Goal: Task Accomplishment & Management: Use online tool/utility

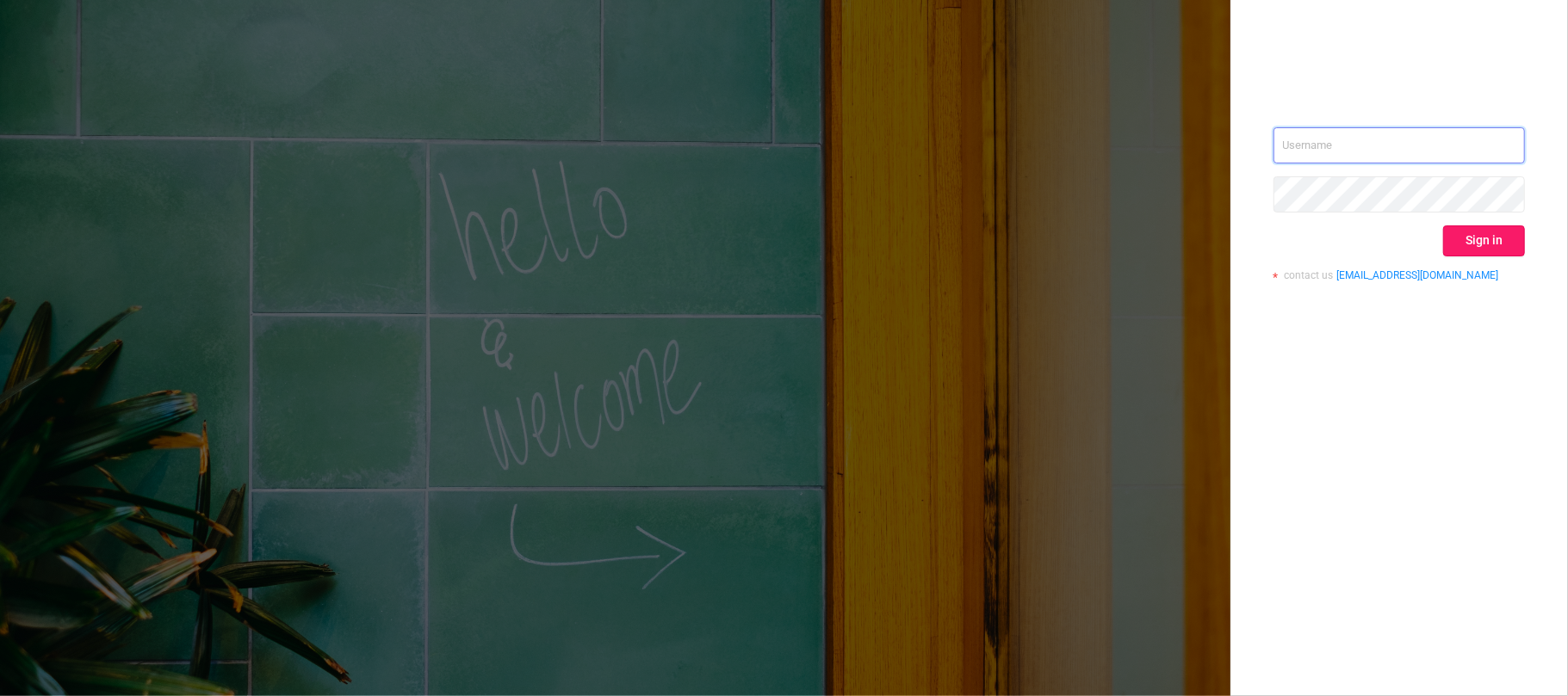
type input "[EMAIL_ADDRESS][DOMAIN_NAME]"
click at [1486, 242] on button "Sign in" at bounding box center [1484, 241] width 82 height 31
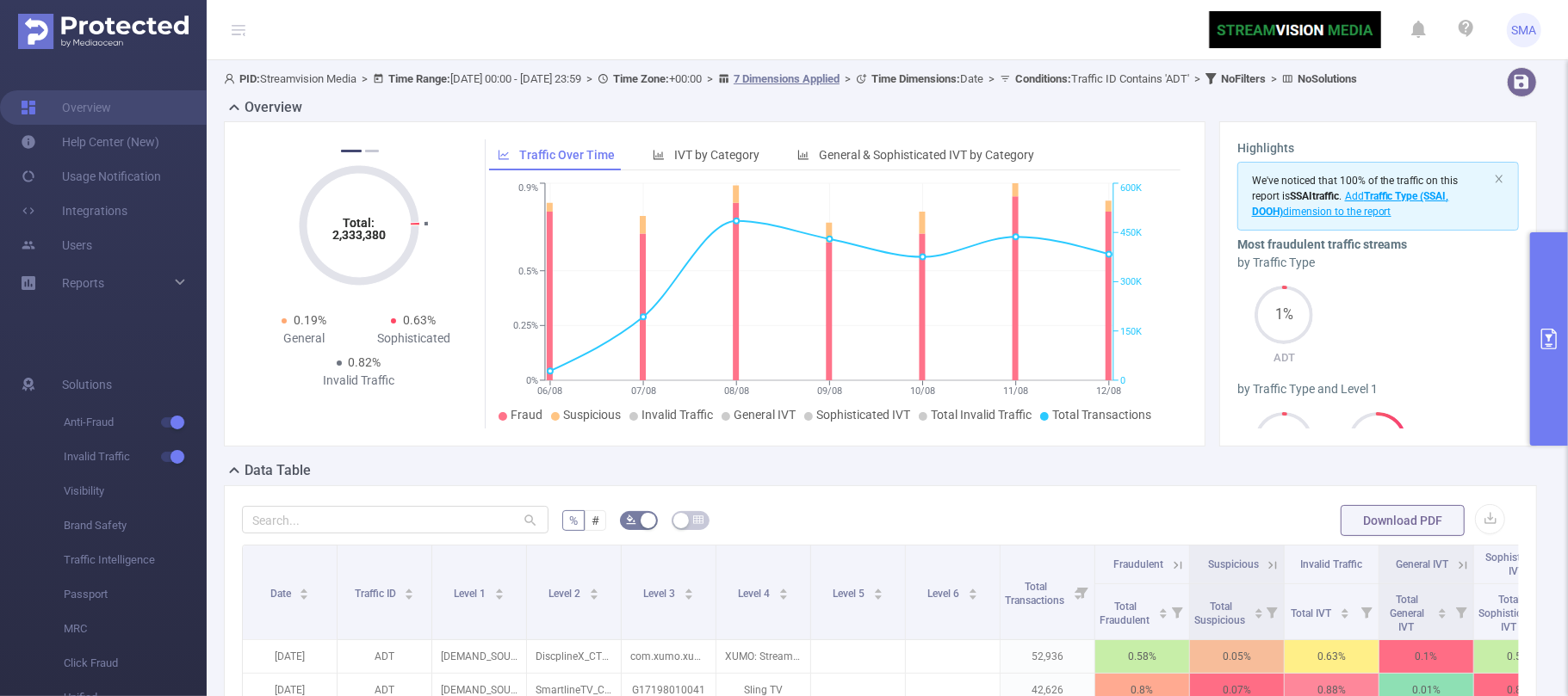
click at [1551, 372] on button "primary" at bounding box center [1550, 339] width 38 height 213
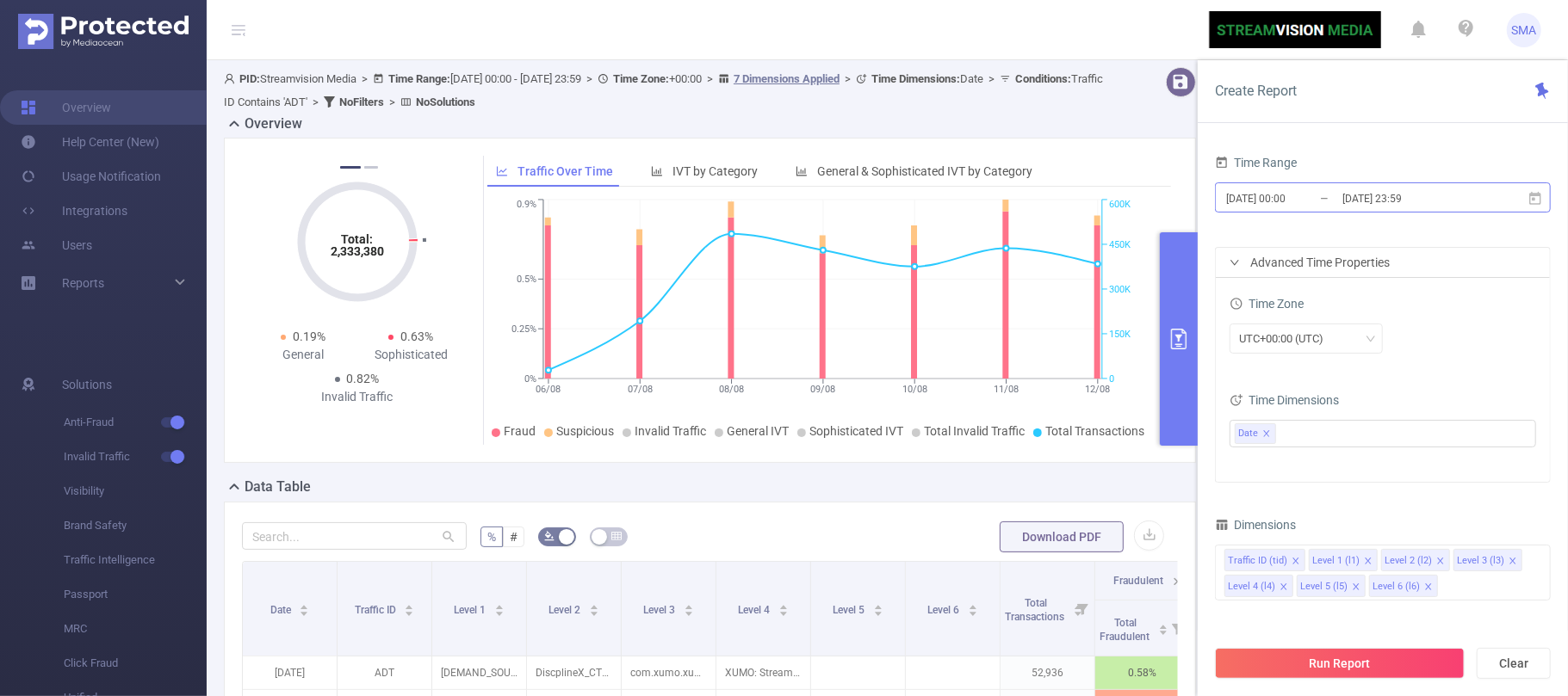
click at [1440, 194] on input "2025-08-12 23:59" at bounding box center [1411, 198] width 139 height 23
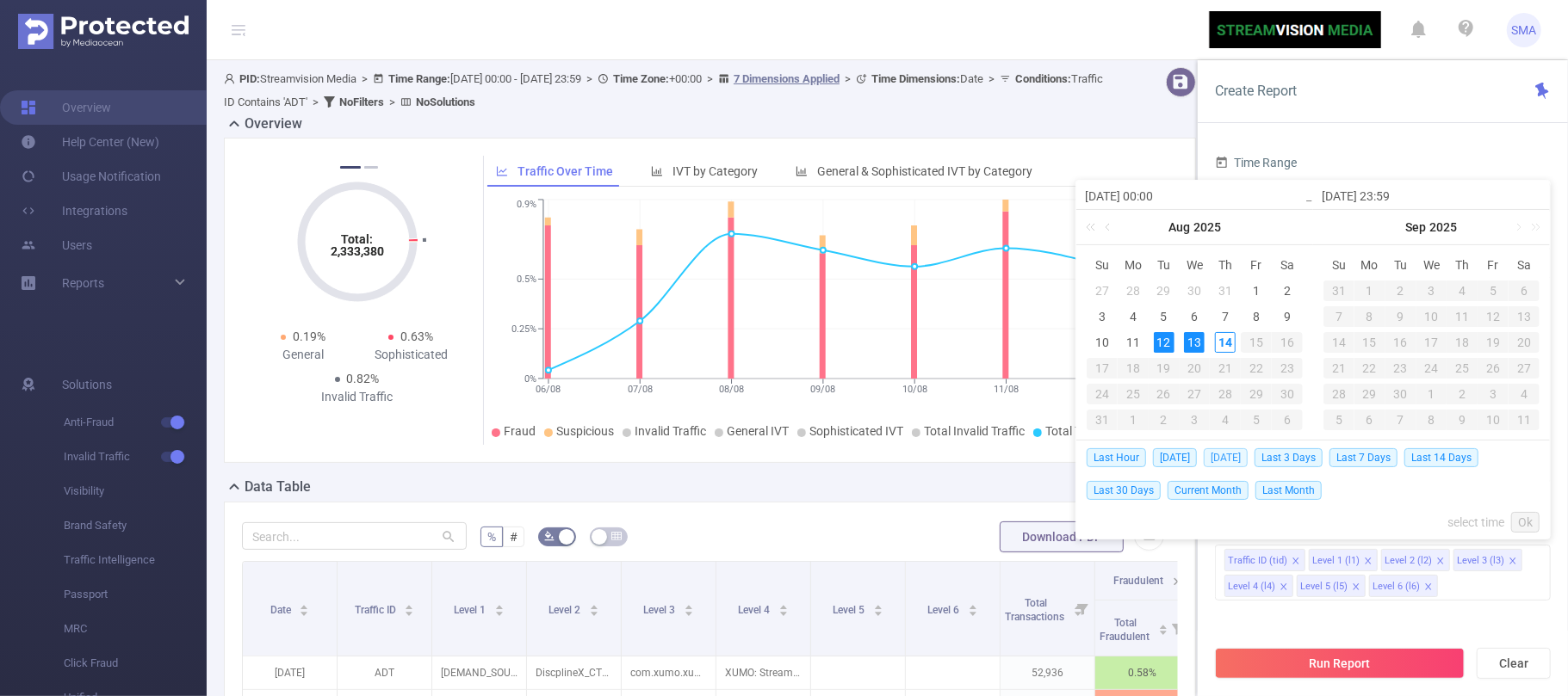
click at [1213, 454] on span "[DATE]" at bounding box center [1226, 458] width 44 height 19
type input "[DATE] 00:00"
type input "[DATE] 23:59"
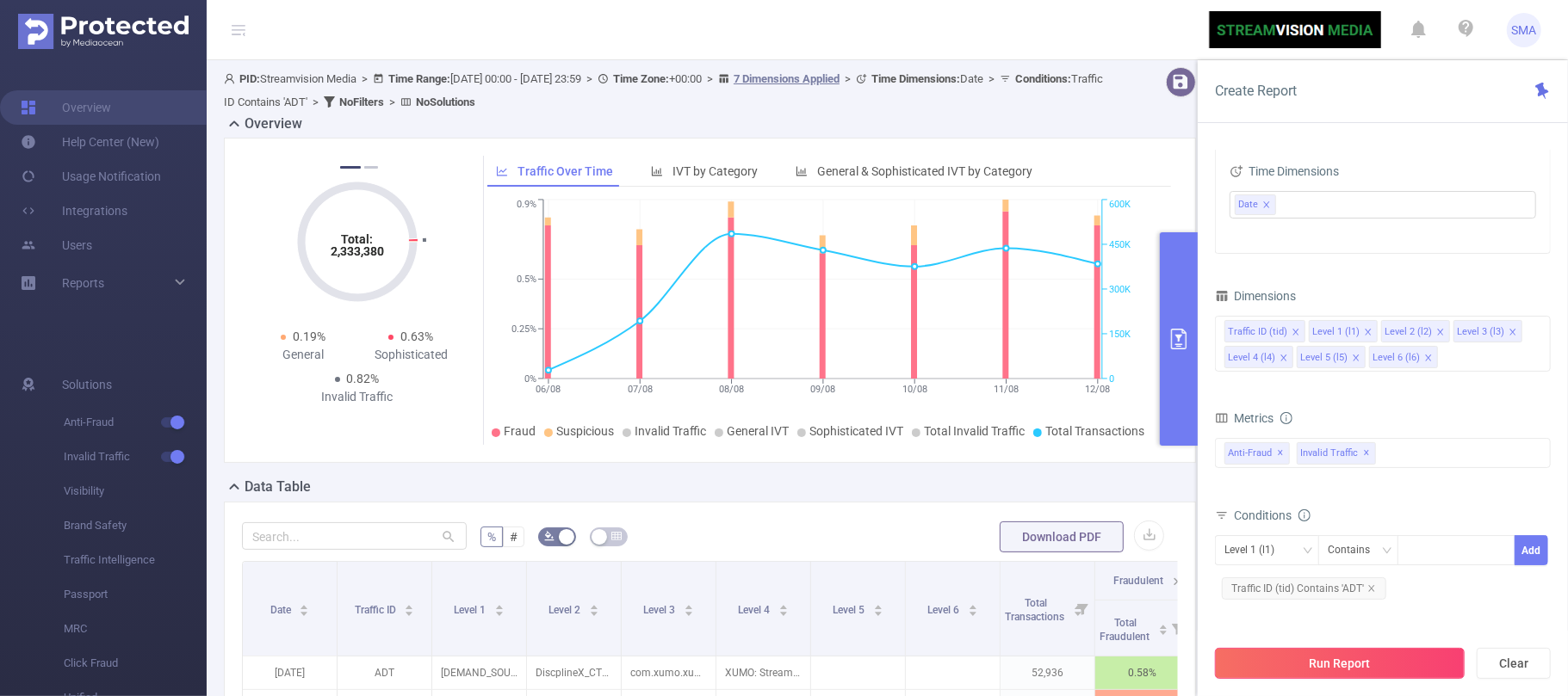
click at [1347, 668] on button "Run Report" at bounding box center [1340, 664] width 250 height 31
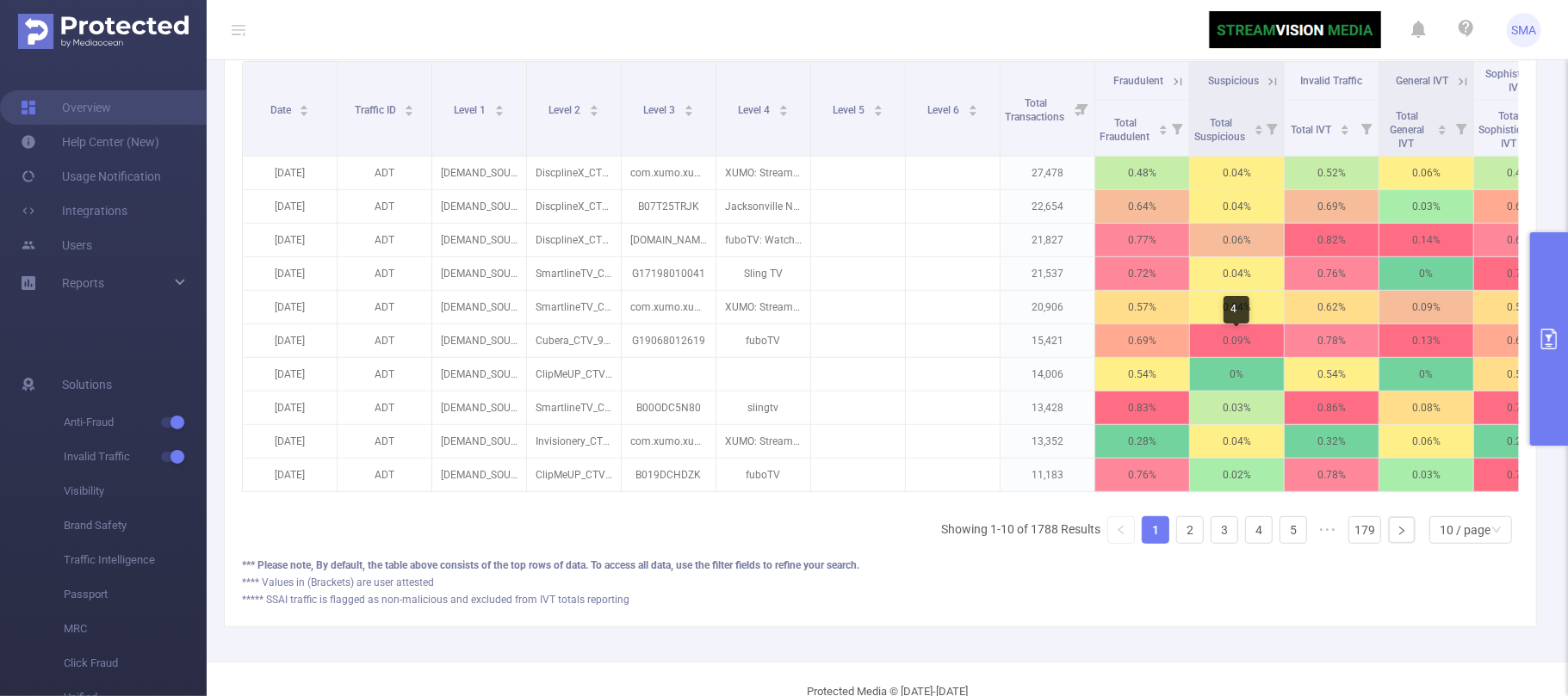
scroll to position [446, 0]
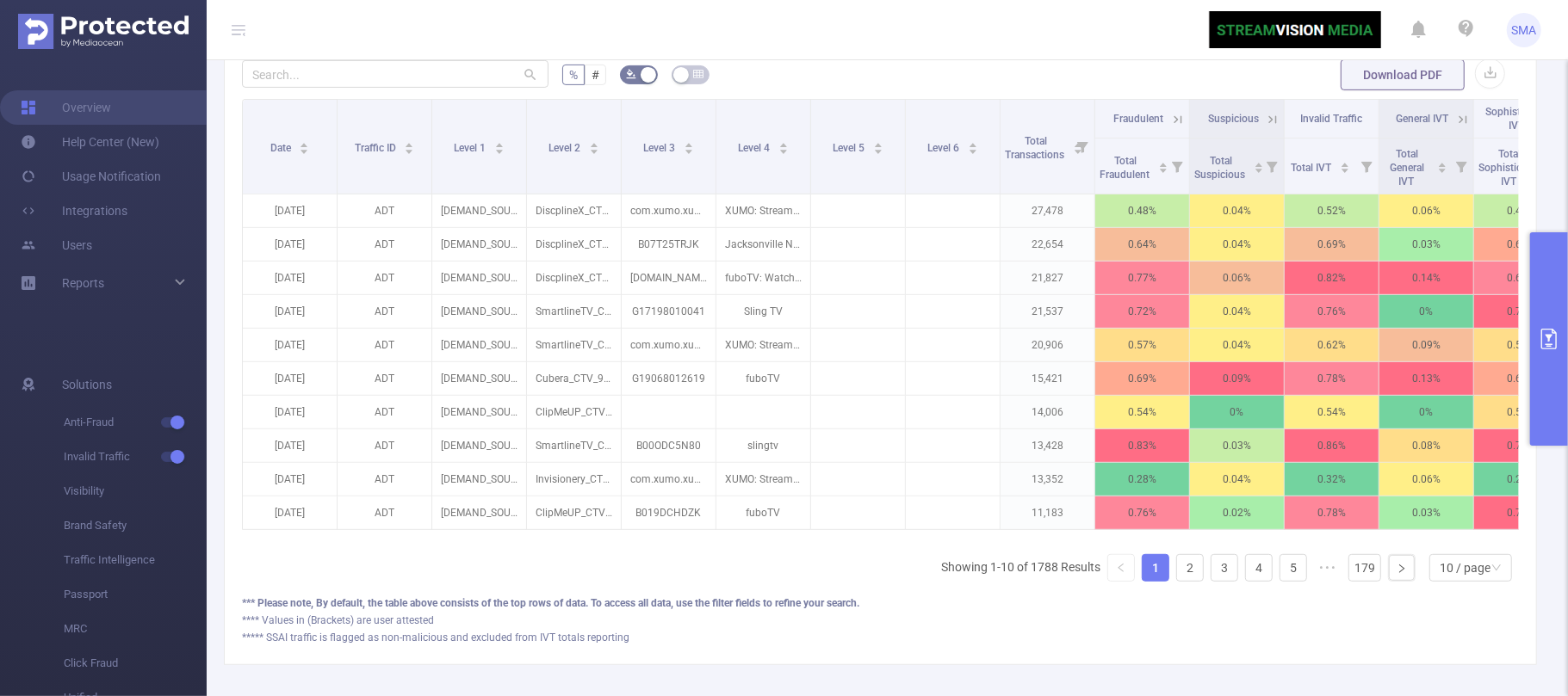
click at [1535, 348] on button "primary" at bounding box center [1550, 339] width 38 height 213
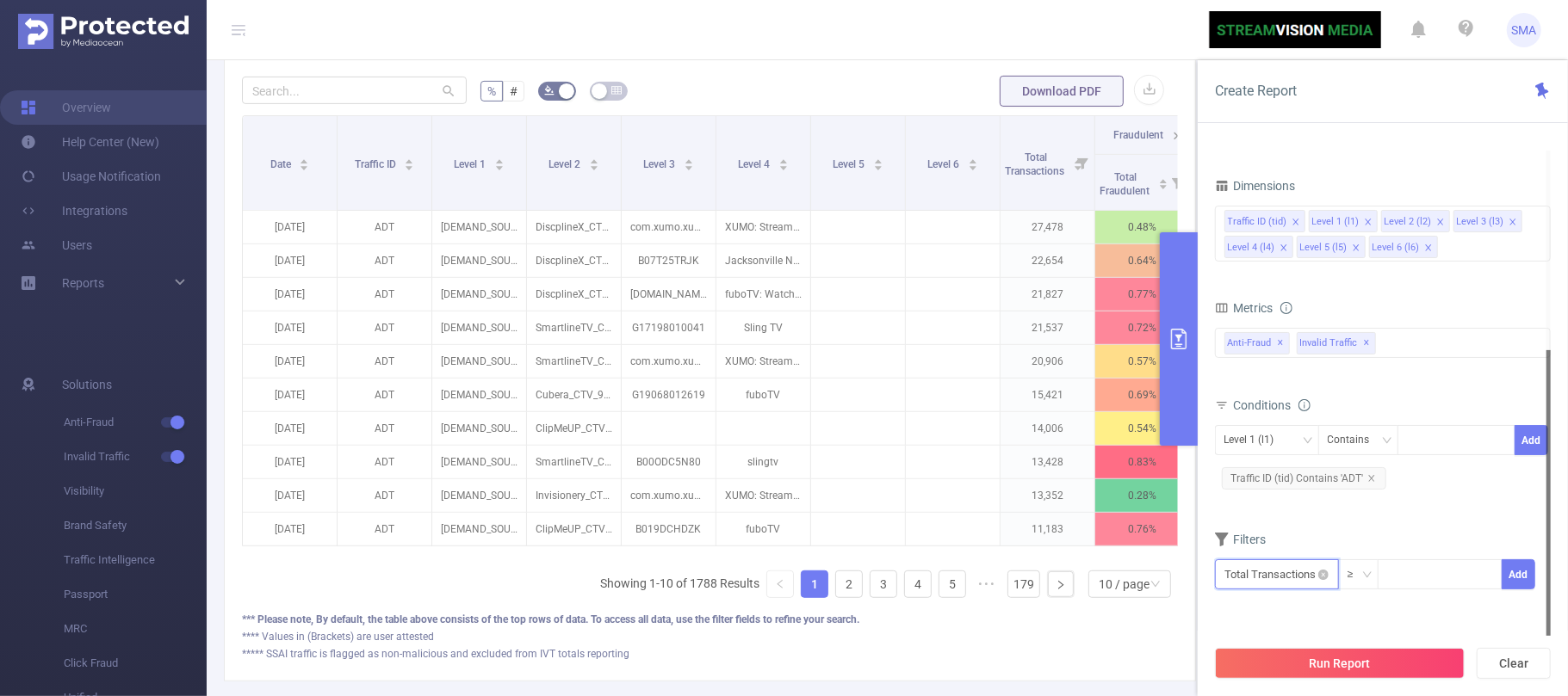
click at [1307, 579] on input "text" at bounding box center [1277, 575] width 124 height 30
click at [1293, 479] on li "Invalid Traffic" at bounding box center [1277, 476] width 124 height 28
click at [1382, 471] on li "IVT" at bounding box center [1397, 476] width 125 height 28
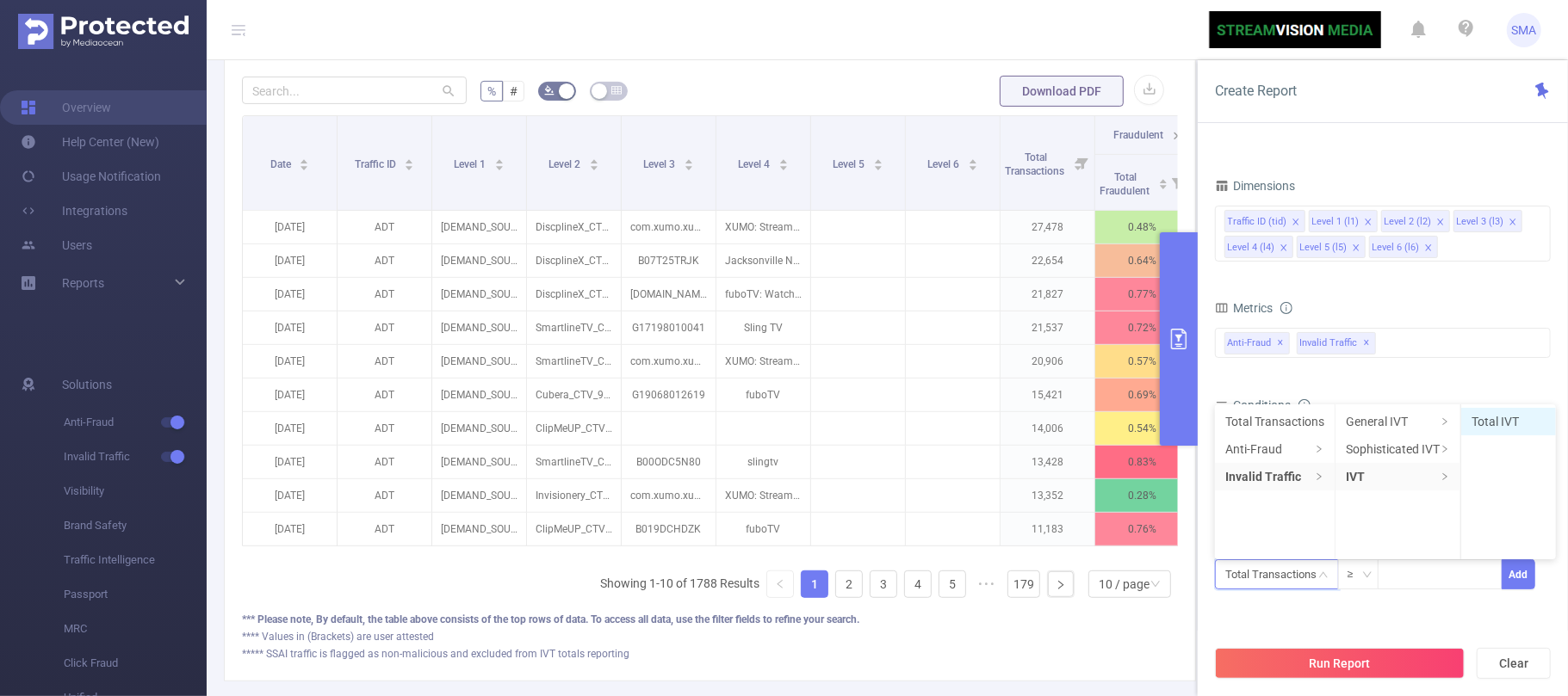
click at [1483, 417] on li "Total IVT" at bounding box center [1508, 422] width 94 height 28
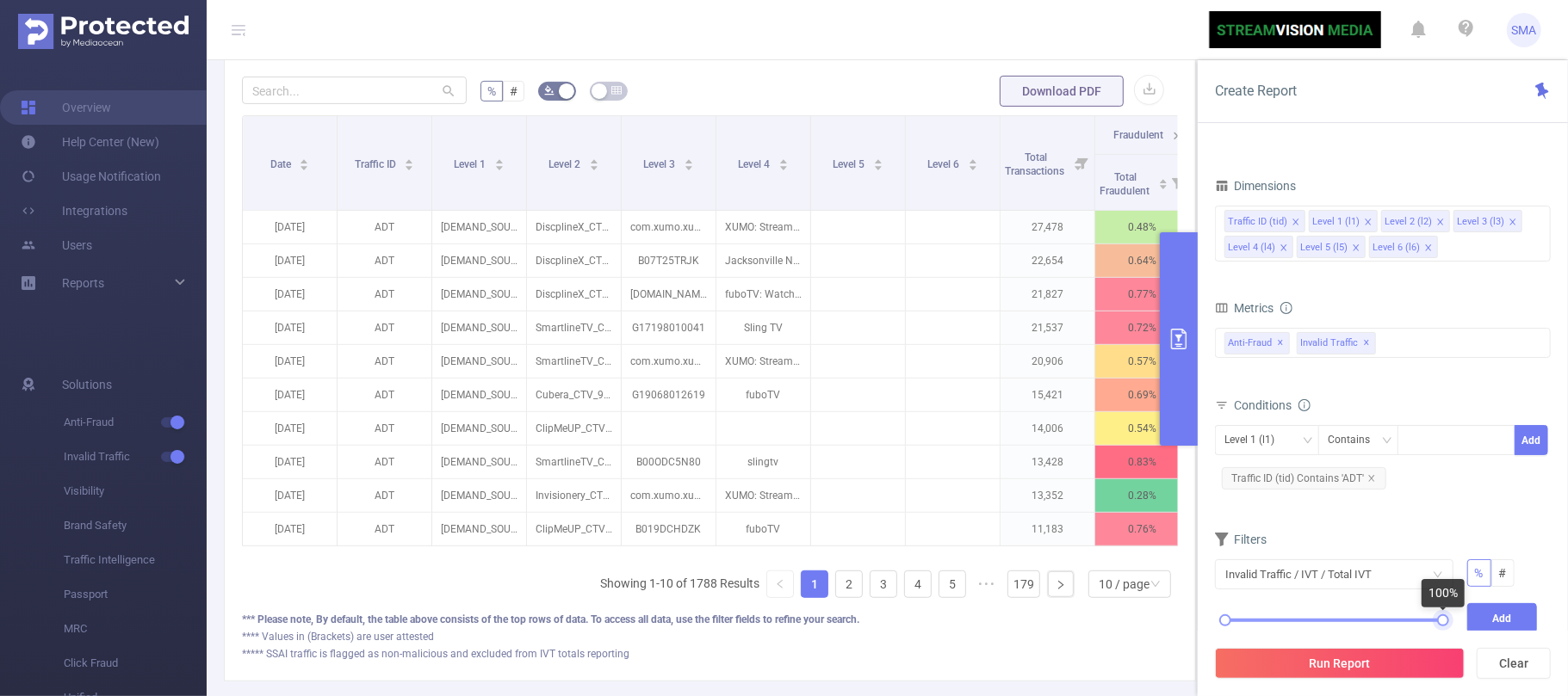
drag, startPoint x: 1441, startPoint y: 624, endPoint x: 1464, endPoint y: 630, distance: 23.8
click at [1464, 630] on div "0% 100% Add" at bounding box center [1376, 633] width 336 height 60
drag, startPoint x: 1226, startPoint y: 622, endPoint x: 1270, endPoint y: 627, distance: 44.3
click at [1270, 626] on div at bounding box center [1269, 621] width 12 height 12
click at [1517, 607] on button "Add" at bounding box center [1503, 619] width 70 height 30
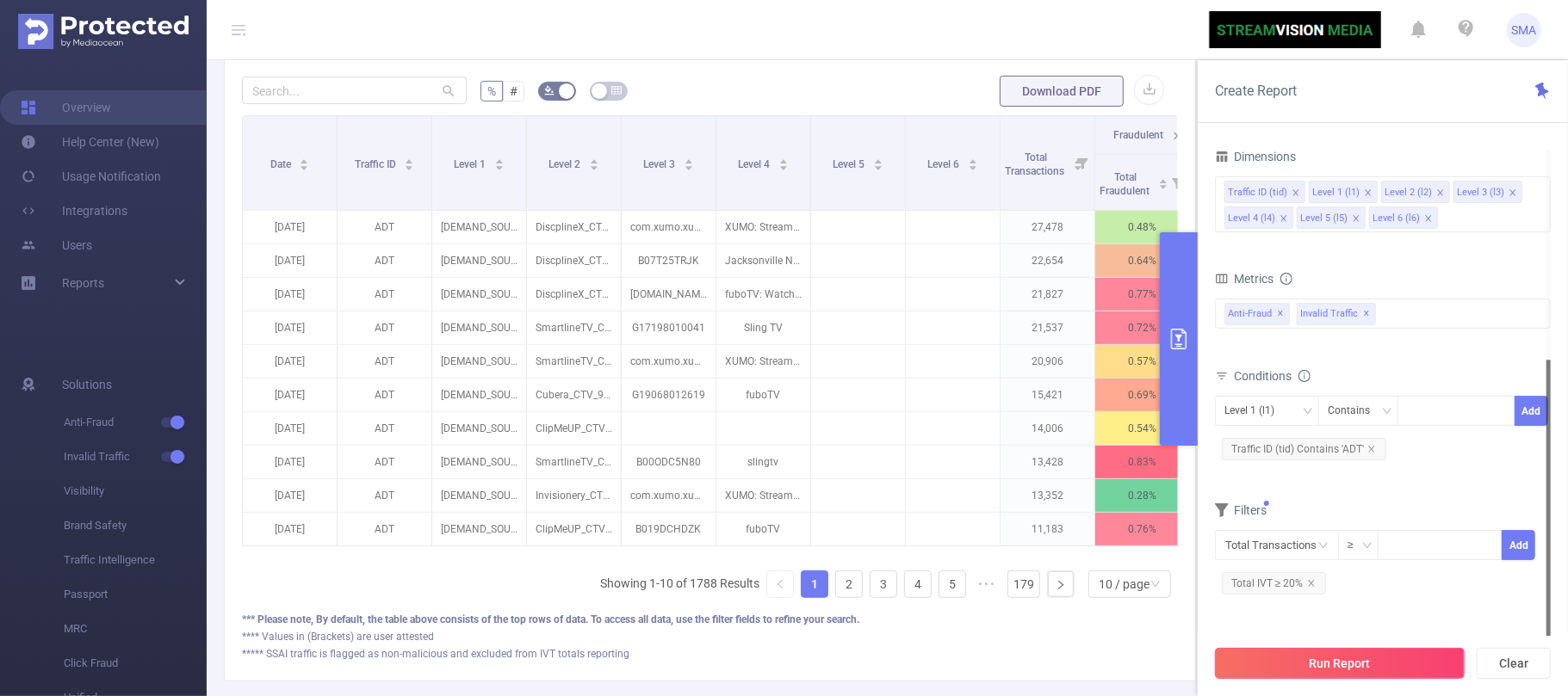
click at [1351, 655] on button "Run Report" at bounding box center [1340, 664] width 250 height 31
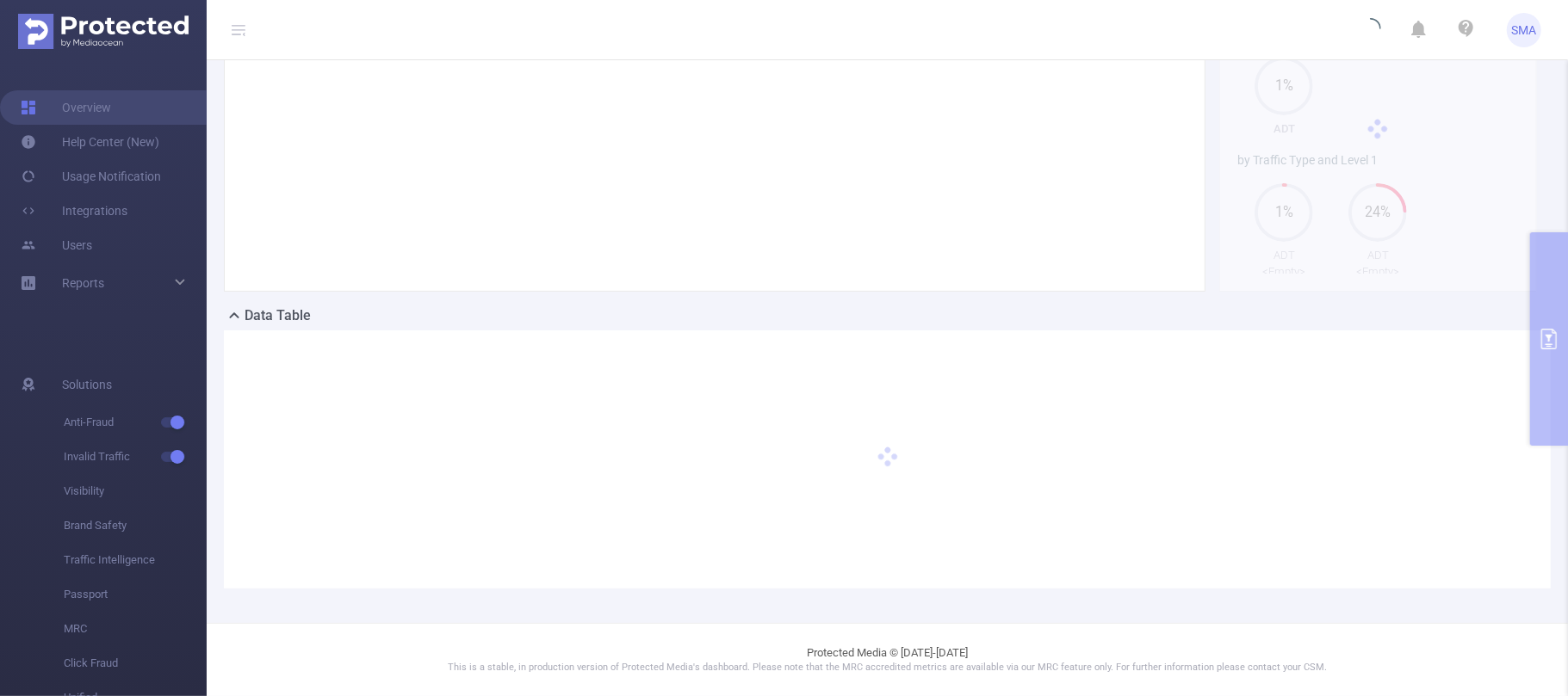
scroll to position [172, 0]
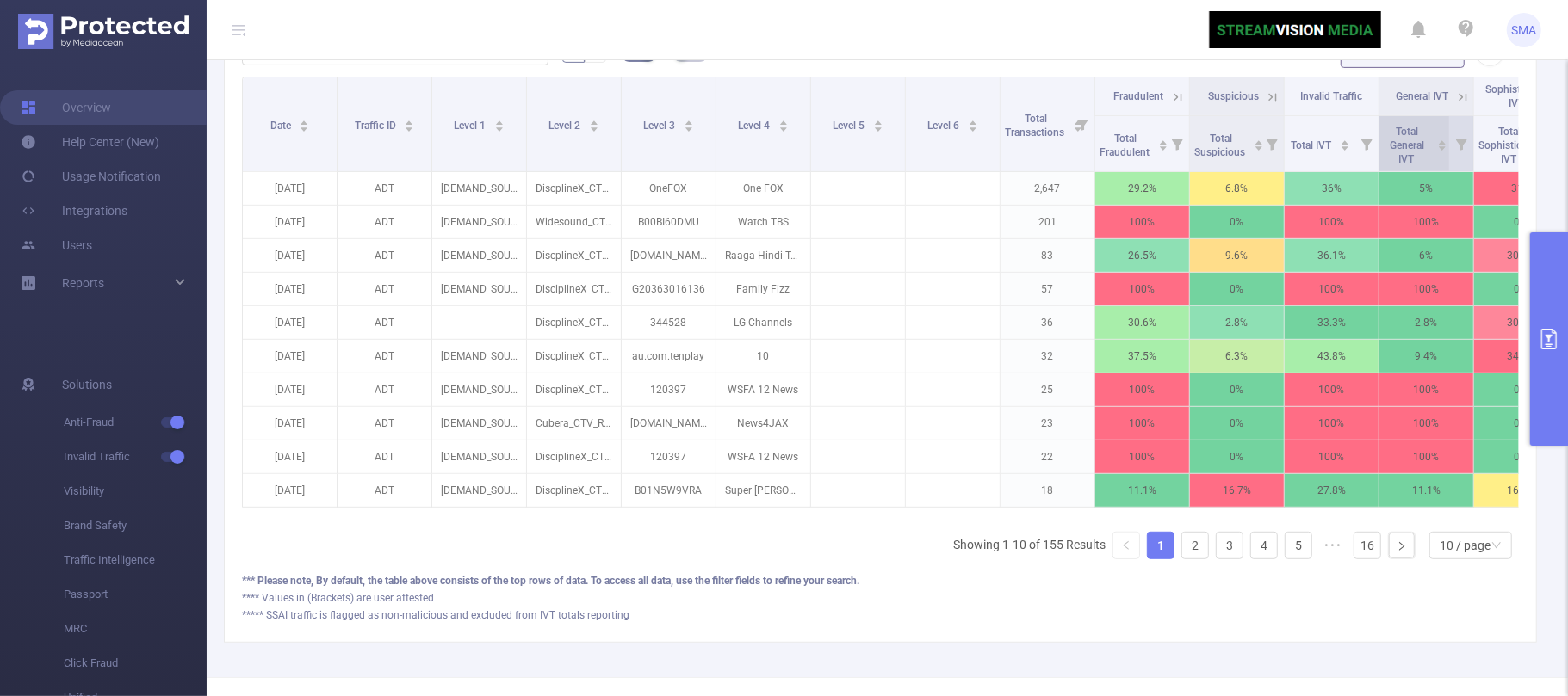
scroll to position [331, 0]
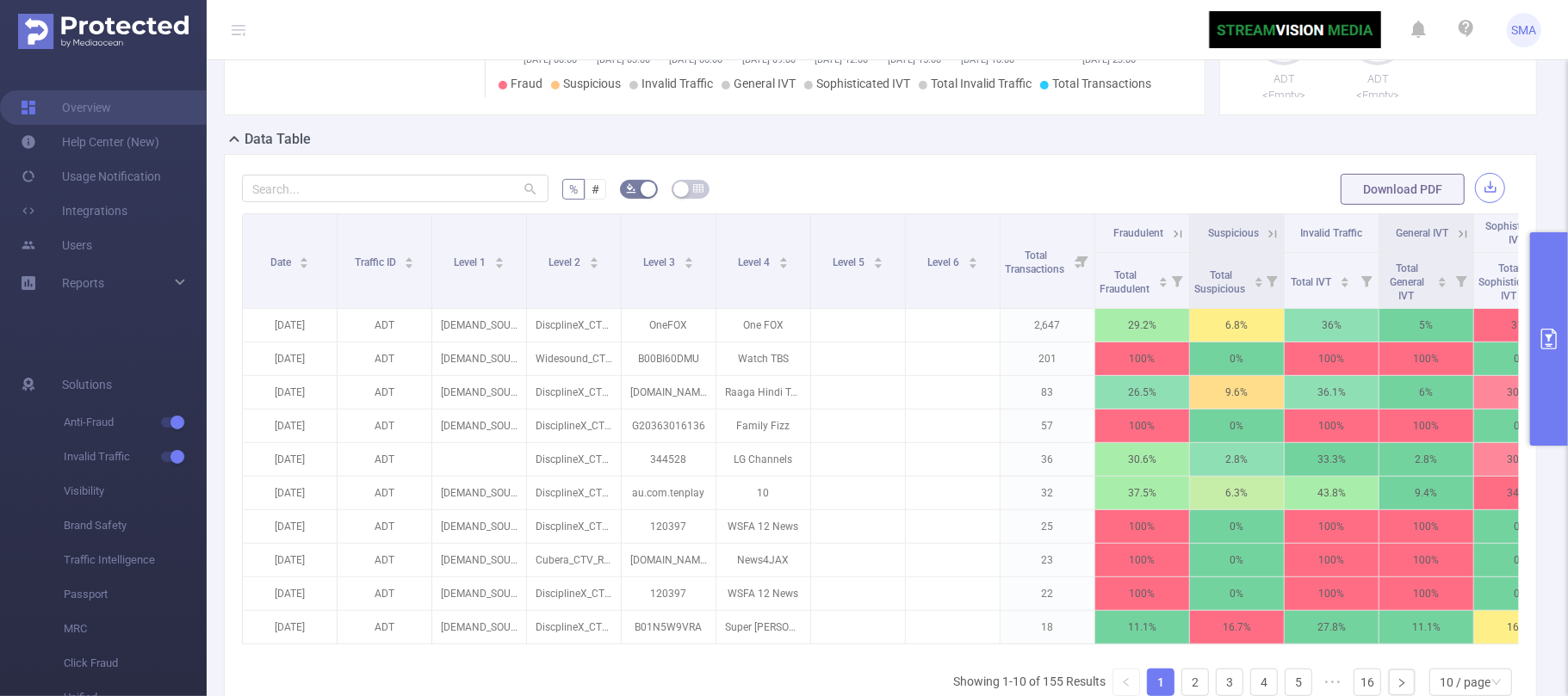
click at [1476, 203] on button "button" at bounding box center [1491, 189] width 30 height 30
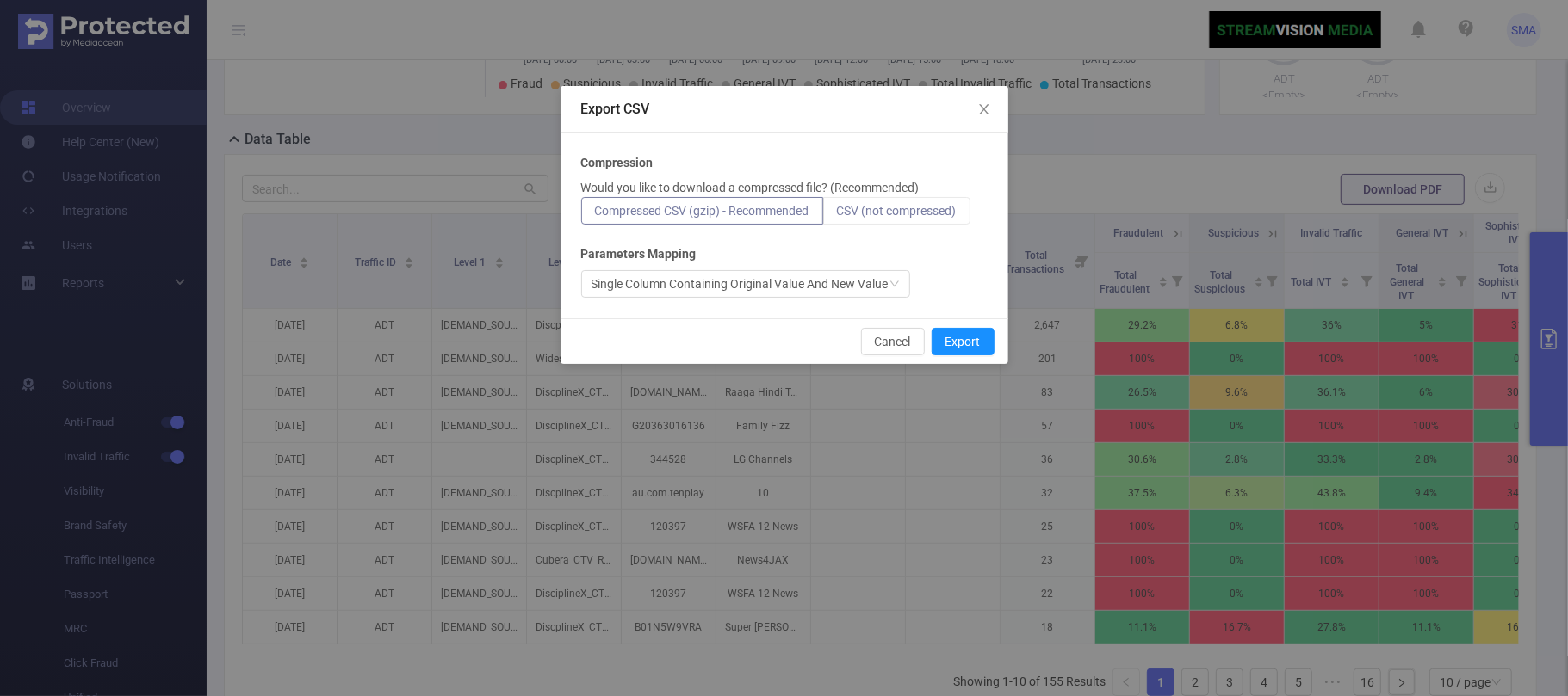
click at [942, 198] on label "CSV (not compressed)" at bounding box center [896, 210] width 148 height 28
click at [837, 215] on input "CSV (not compressed)" at bounding box center [837, 215] width 0 height 0
click at [963, 342] on button "Export" at bounding box center [963, 341] width 63 height 28
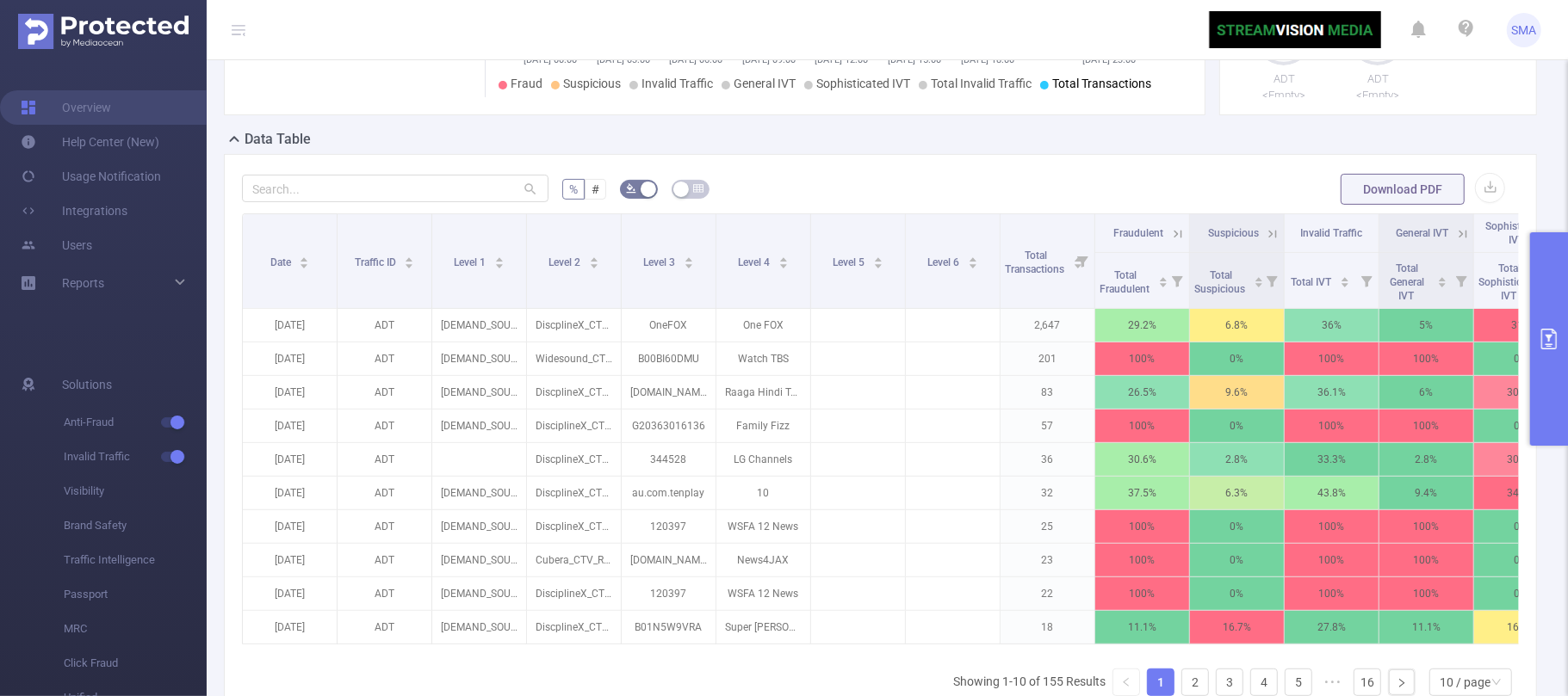
drag, startPoint x: 1543, startPoint y: 353, endPoint x: 1493, endPoint y: 437, distance: 97.8
click at [1545, 353] on button "primary" at bounding box center [1550, 339] width 38 height 213
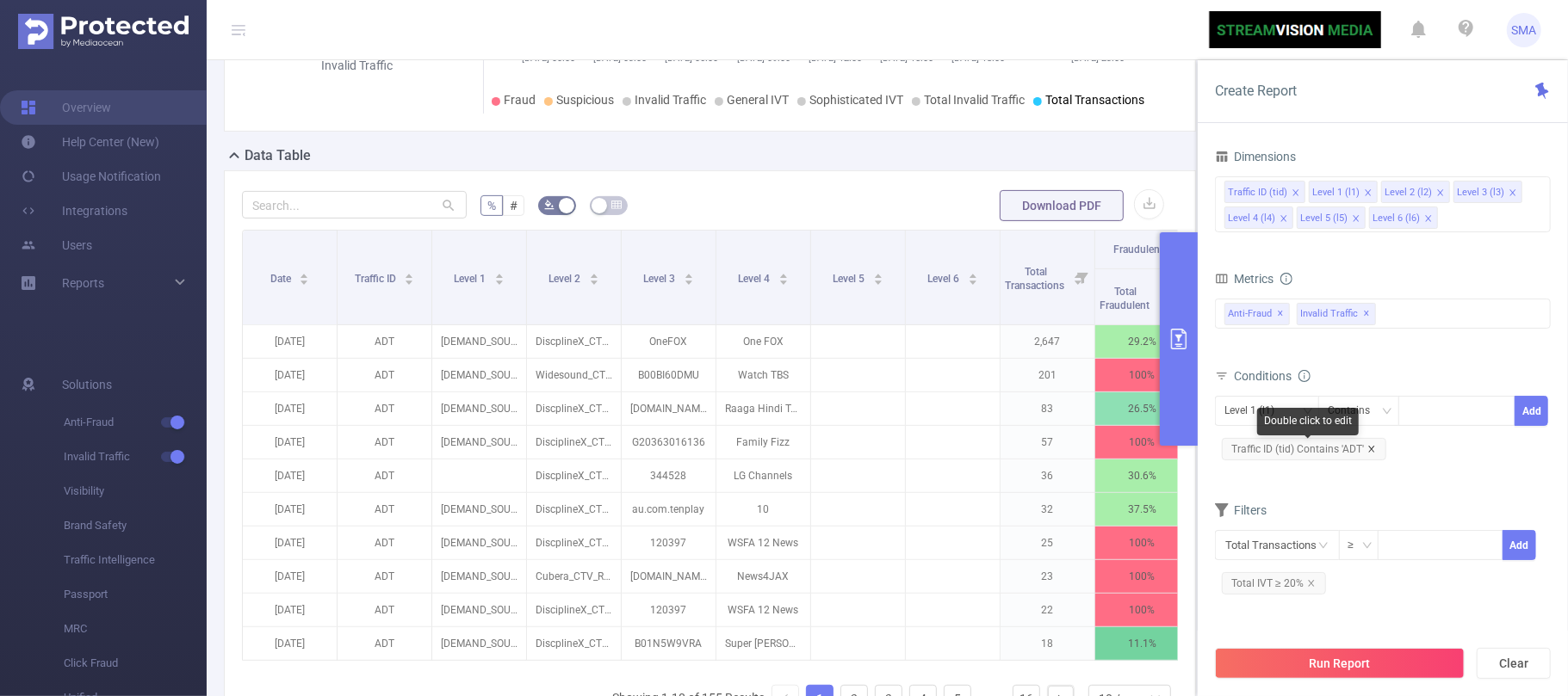
click at [1369, 453] on icon "icon: close" at bounding box center [1372, 448] width 9 height 9
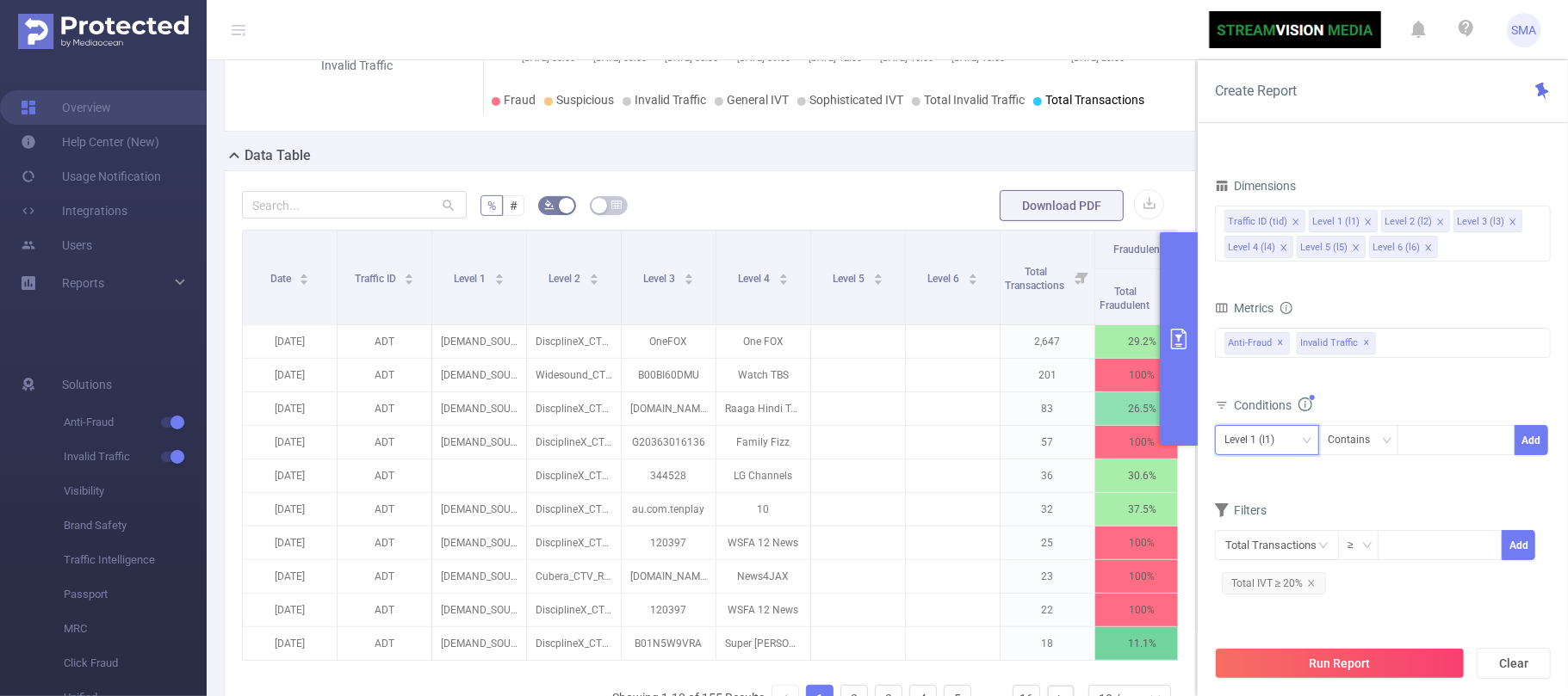
click at [1306, 435] on div "Level 1 (l1)" at bounding box center [1268, 441] width 86 height 29
click at [1279, 527] on li "Level 2 (l2)" at bounding box center [1267, 533] width 104 height 28
click at [1435, 442] on div at bounding box center [1457, 441] width 99 height 29
click at [1416, 339] on div "Anti-Fraud ✕ Invalid Traffic ✕" at bounding box center [1383, 343] width 336 height 30
click at [1407, 294] on form "Dimensions Traffic ID (tid) Level 1 (l1) Level 2 (l2) Level 3 (l3) Level 4 (l4)…" at bounding box center [1383, 393] width 336 height 438
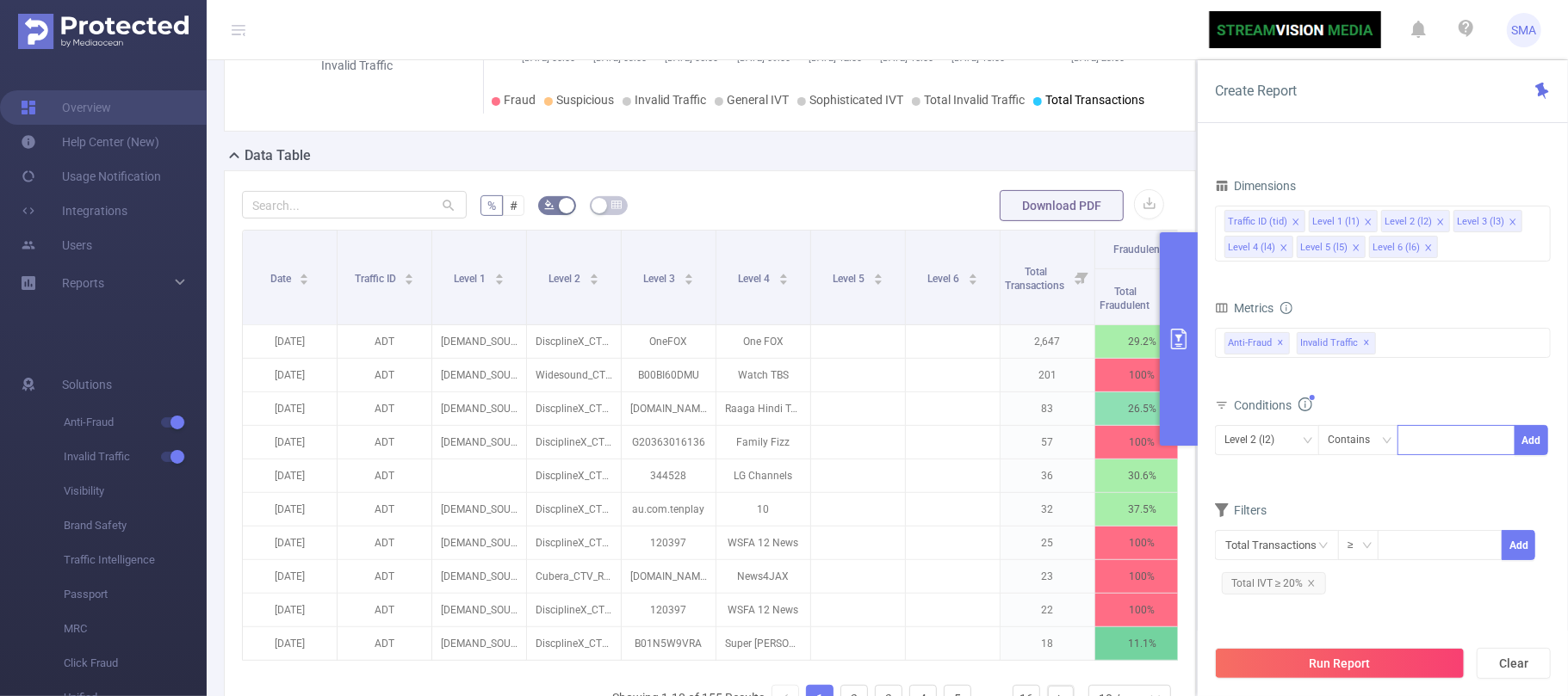
click at [1434, 455] on div at bounding box center [1457, 441] width 118 height 30
type input "Cuedart"
click at [1458, 469] on li "Cuedart" at bounding box center [1457, 478] width 118 height 28
click at [1519, 448] on button "Add" at bounding box center [1531, 441] width 33 height 30
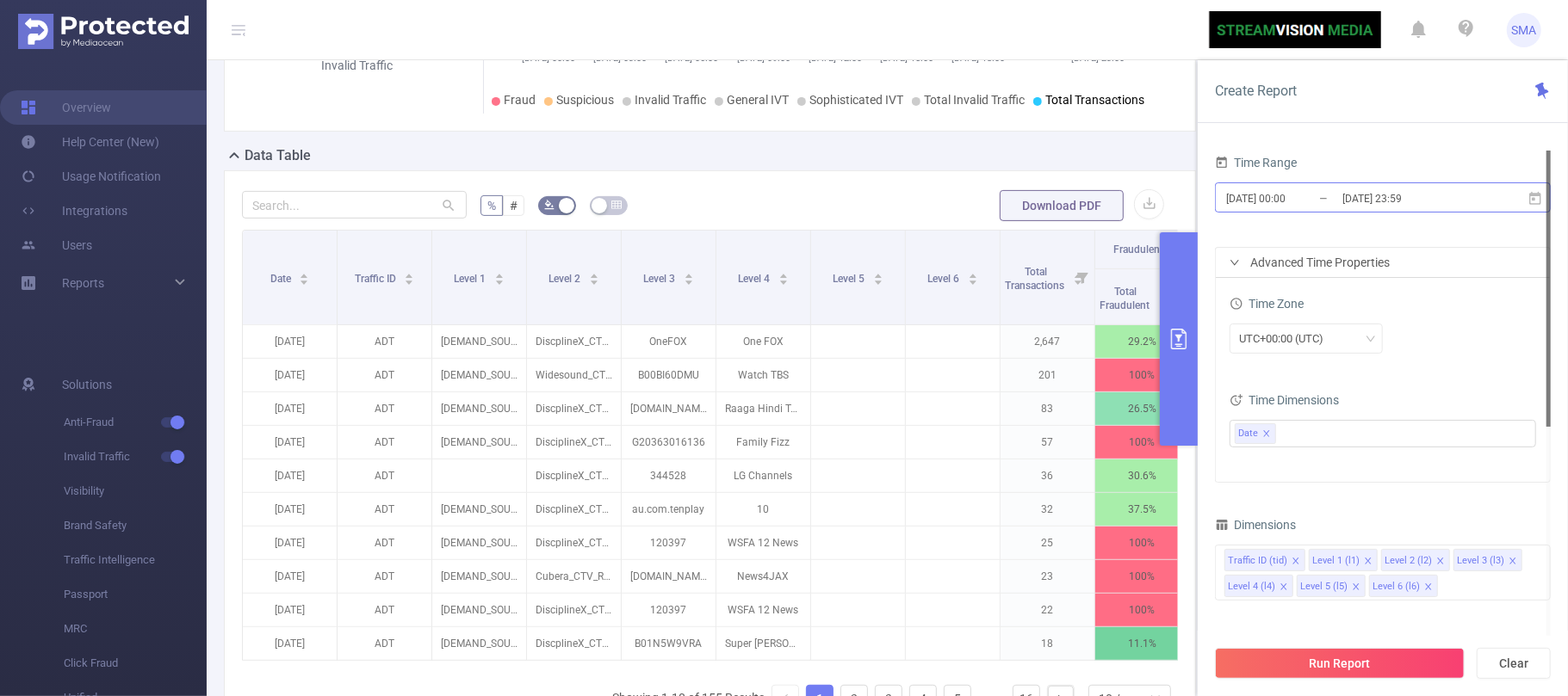
click at [1454, 194] on input "[DATE] 23:59" at bounding box center [1411, 198] width 139 height 23
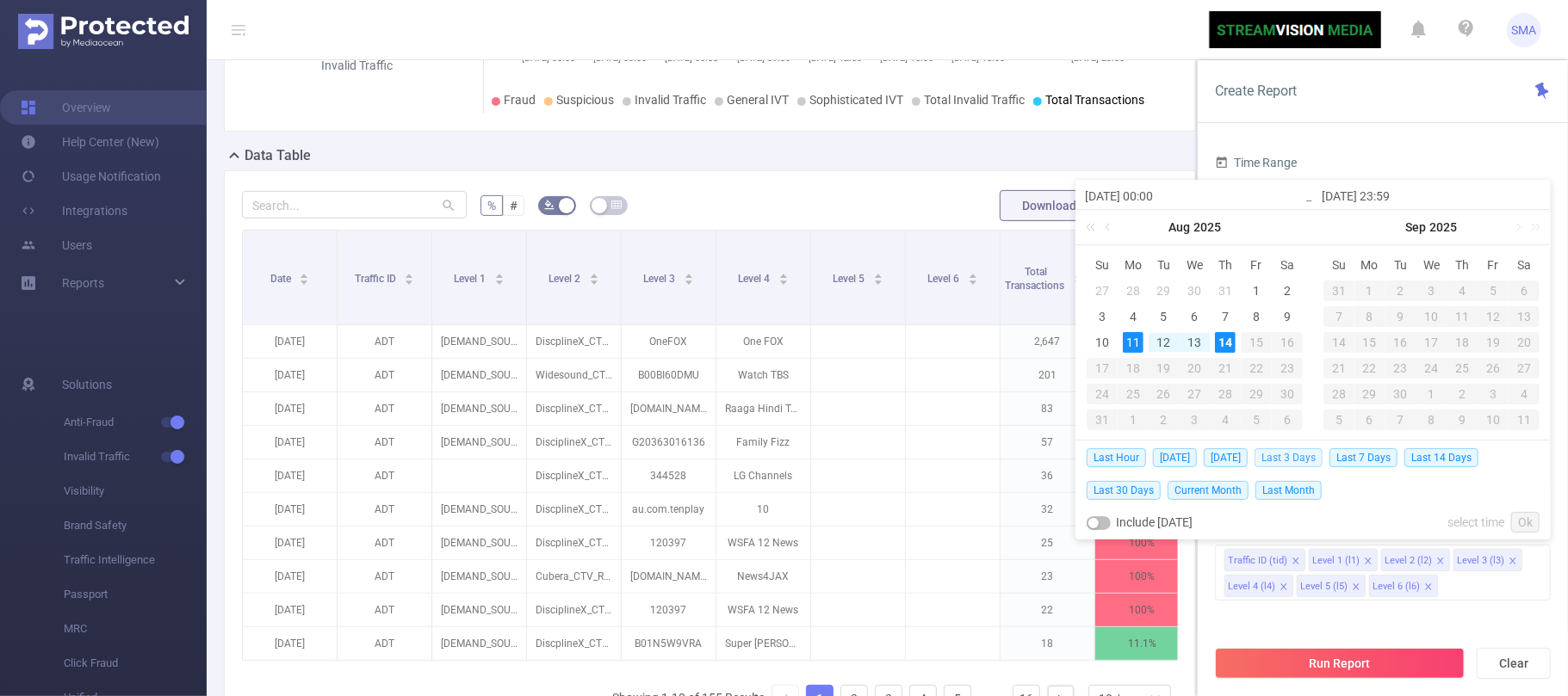
click at [1286, 462] on span "Last 3 Days" at bounding box center [1288, 458] width 68 height 19
type input "[DATE] 00:00"
type input "[DATE] 23:59"
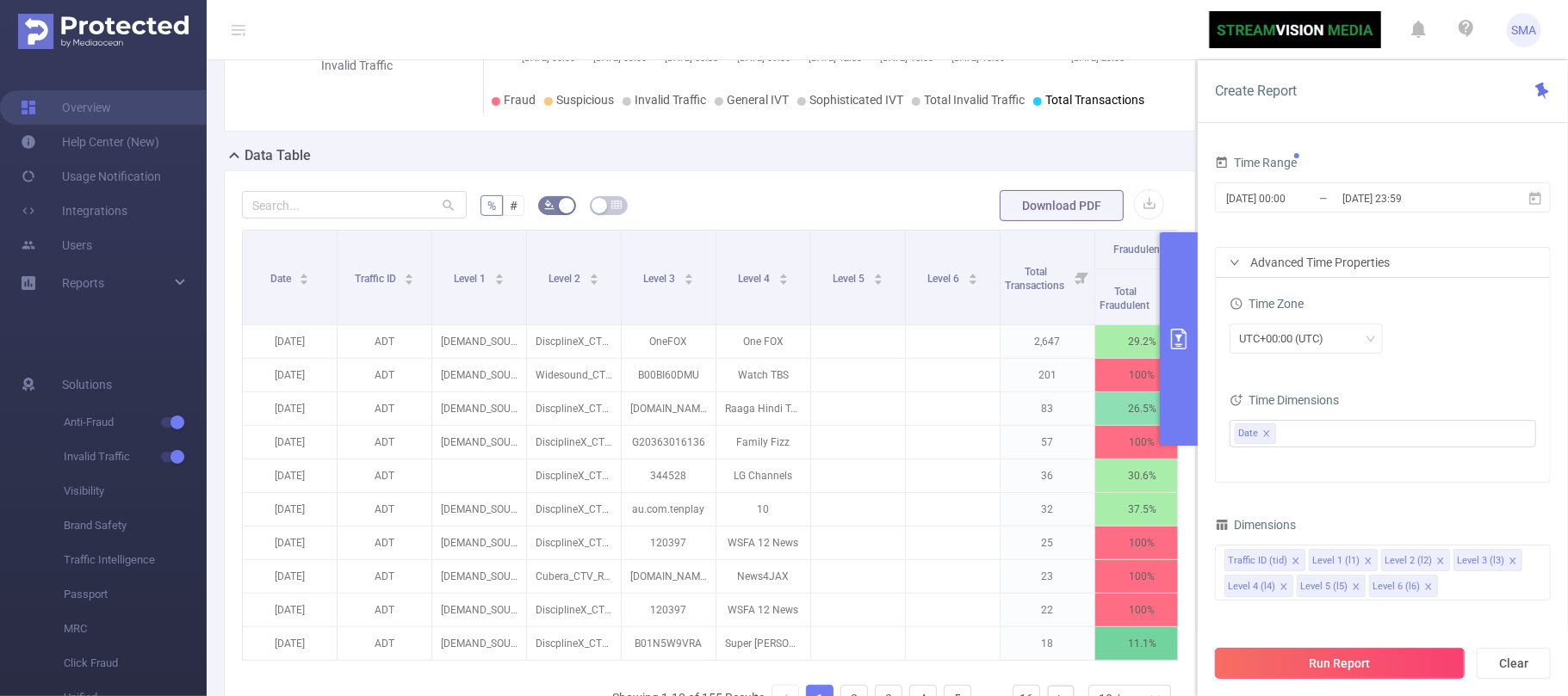
click at [1362, 668] on button "Run Report" at bounding box center [1340, 664] width 250 height 31
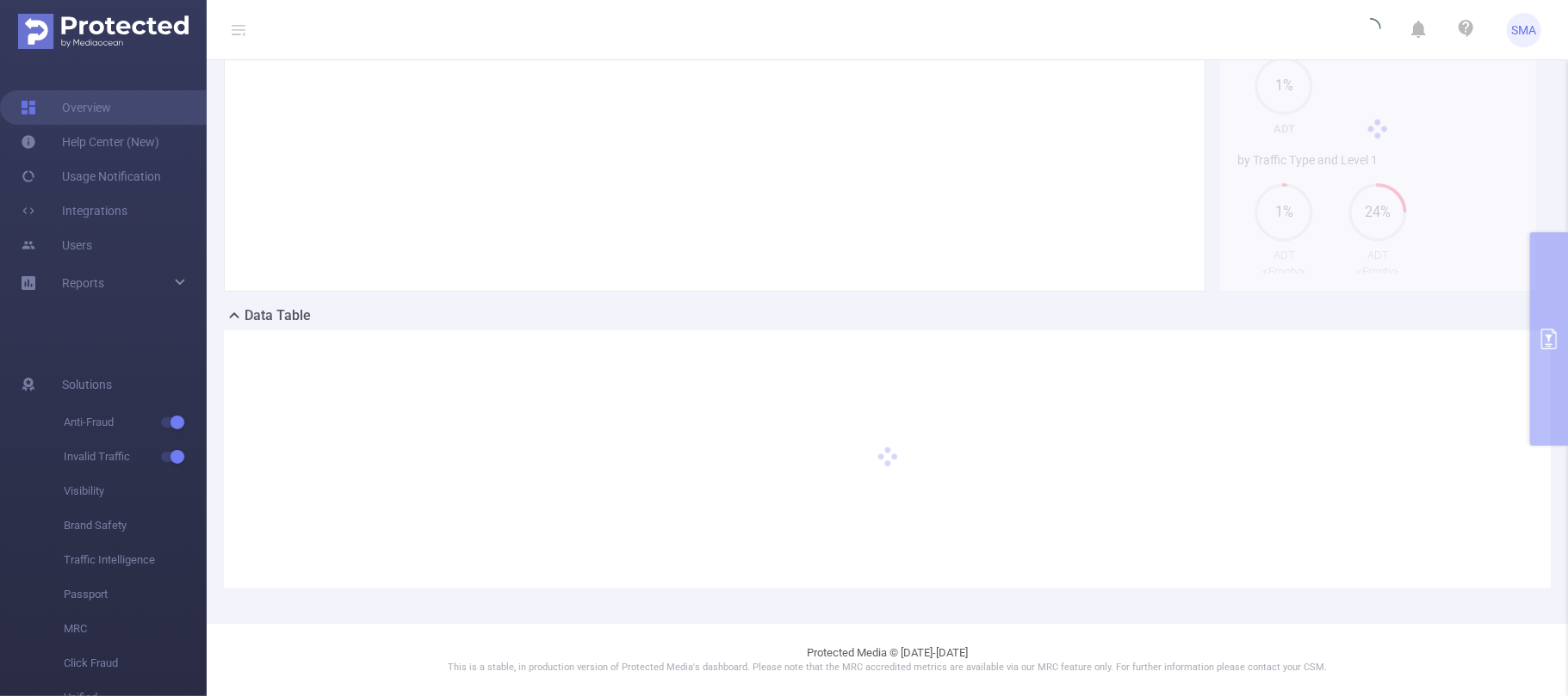
scroll to position [172, 0]
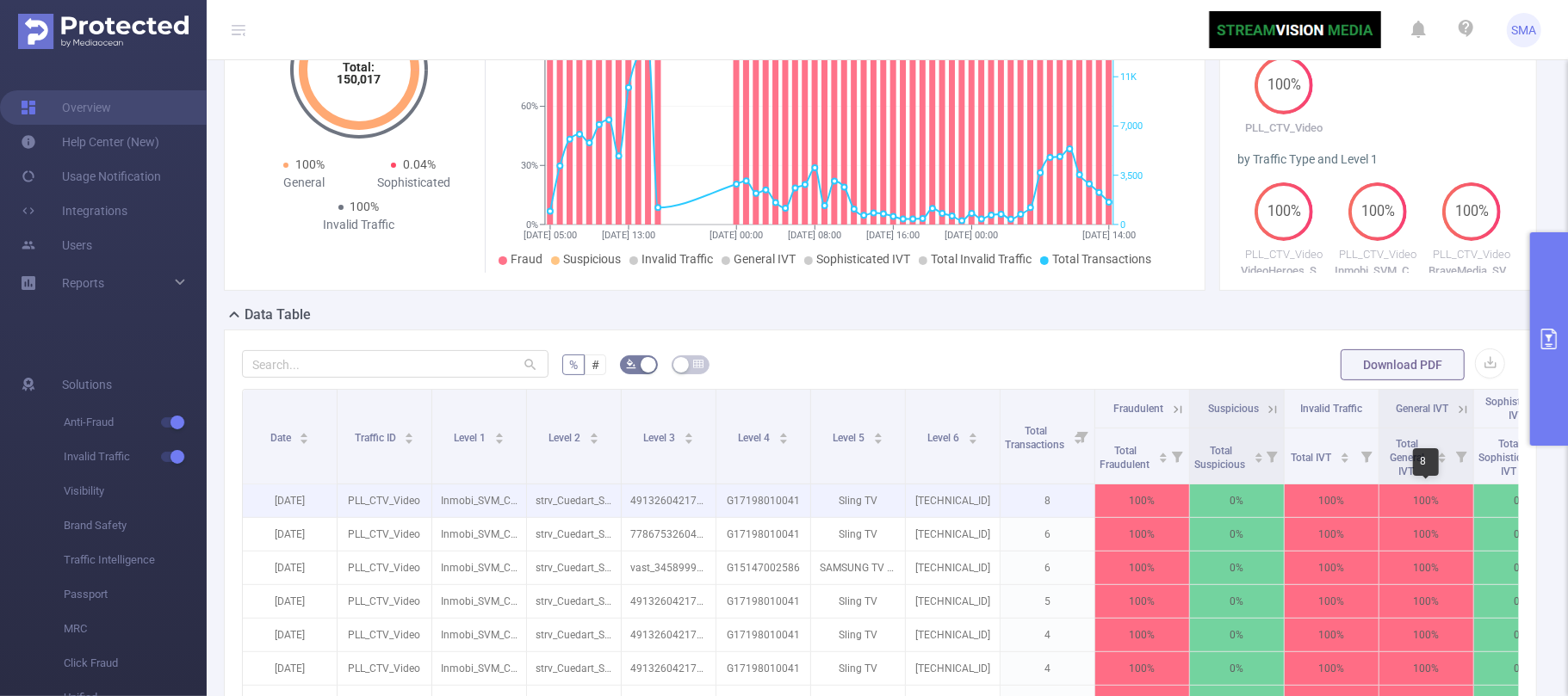
scroll to position [287, 0]
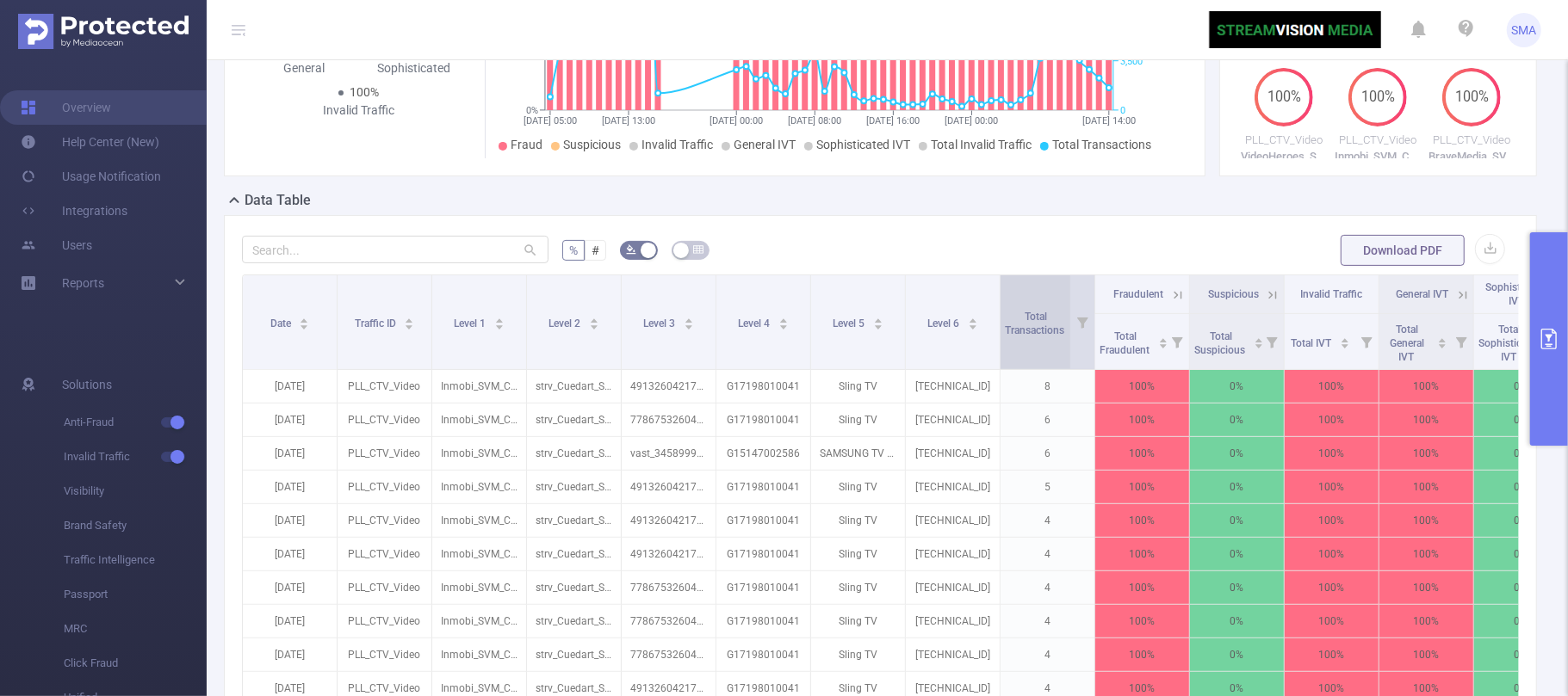
click at [1048, 337] on div "Total Transactions" at bounding box center [1044, 322] width 78 height 31
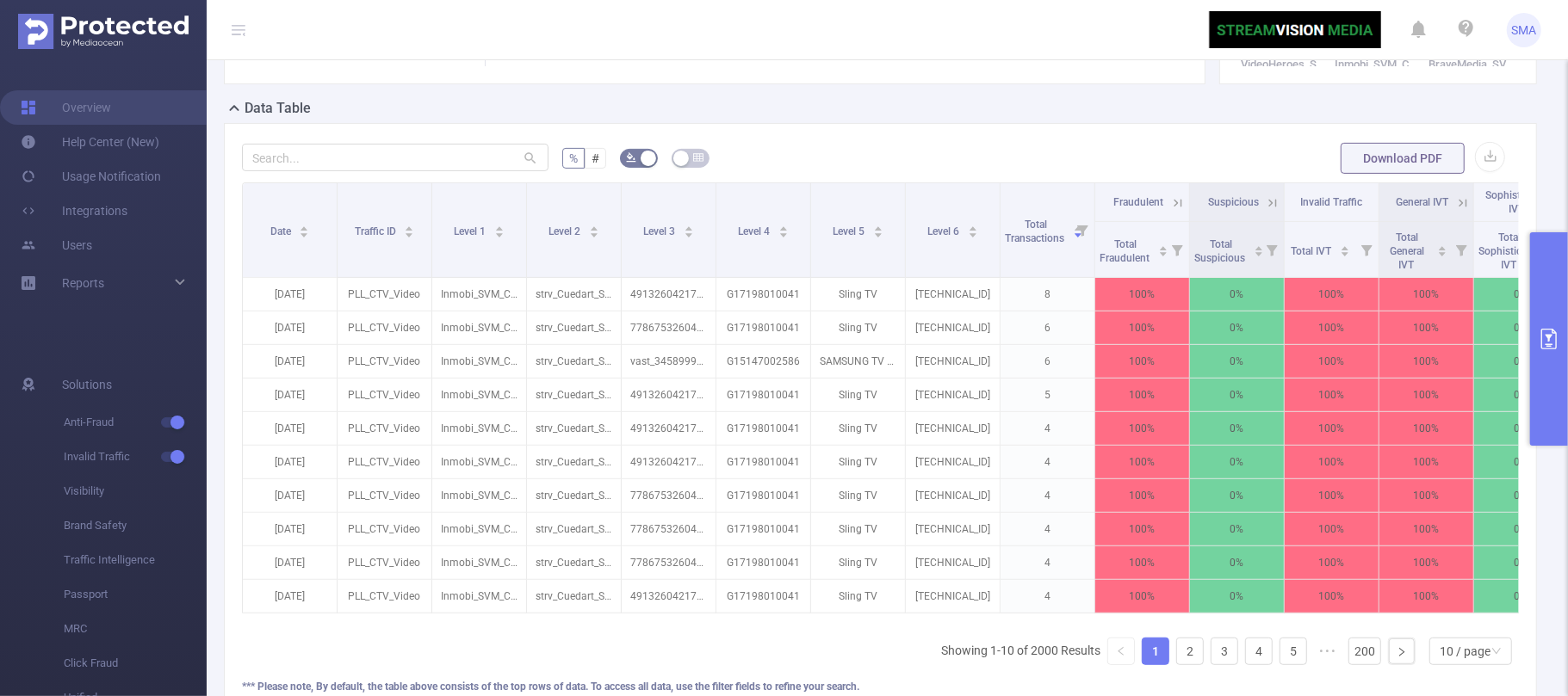
scroll to position [561, 0]
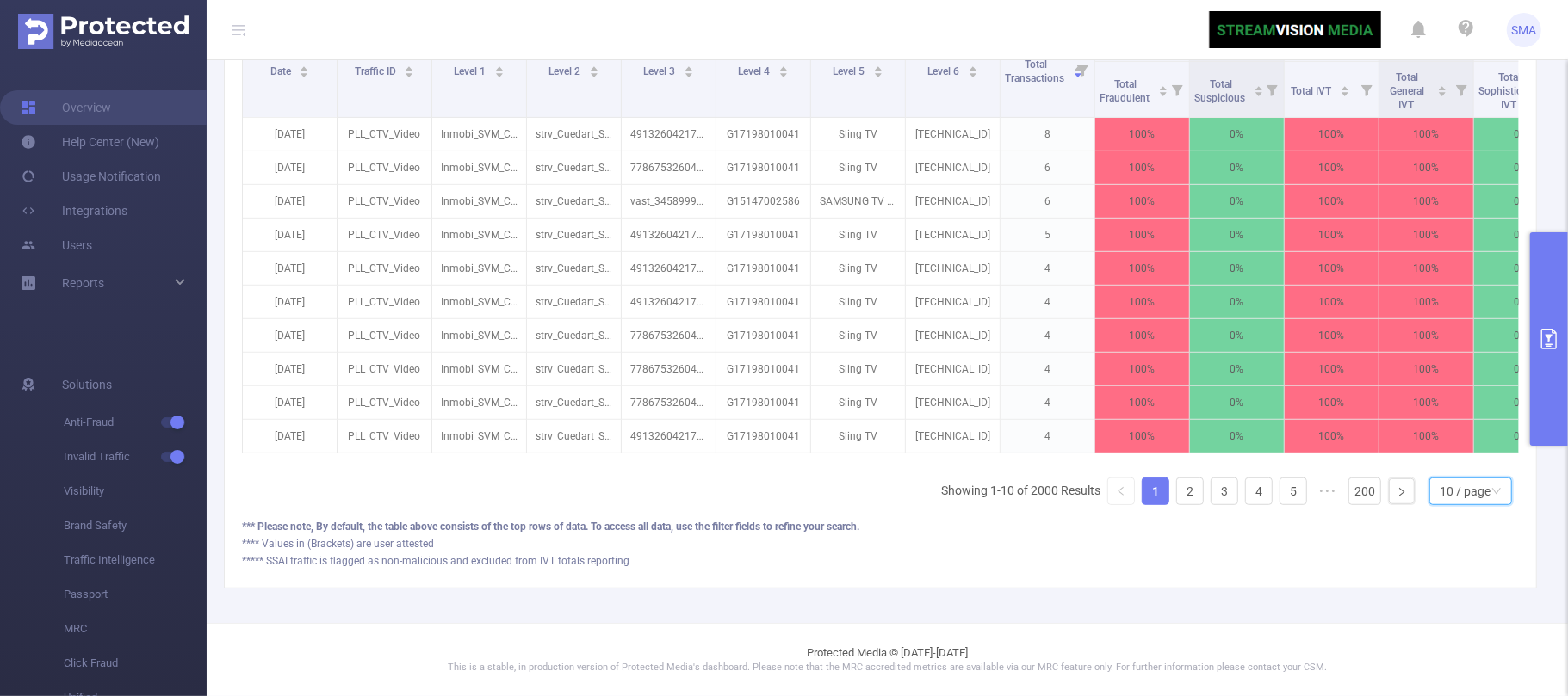
click at [1452, 482] on div "10 / page" at bounding box center [1465, 491] width 50 height 26
click at [1449, 471] on li "50 / page" at bounding box center [1454, 481] width 84 height 28
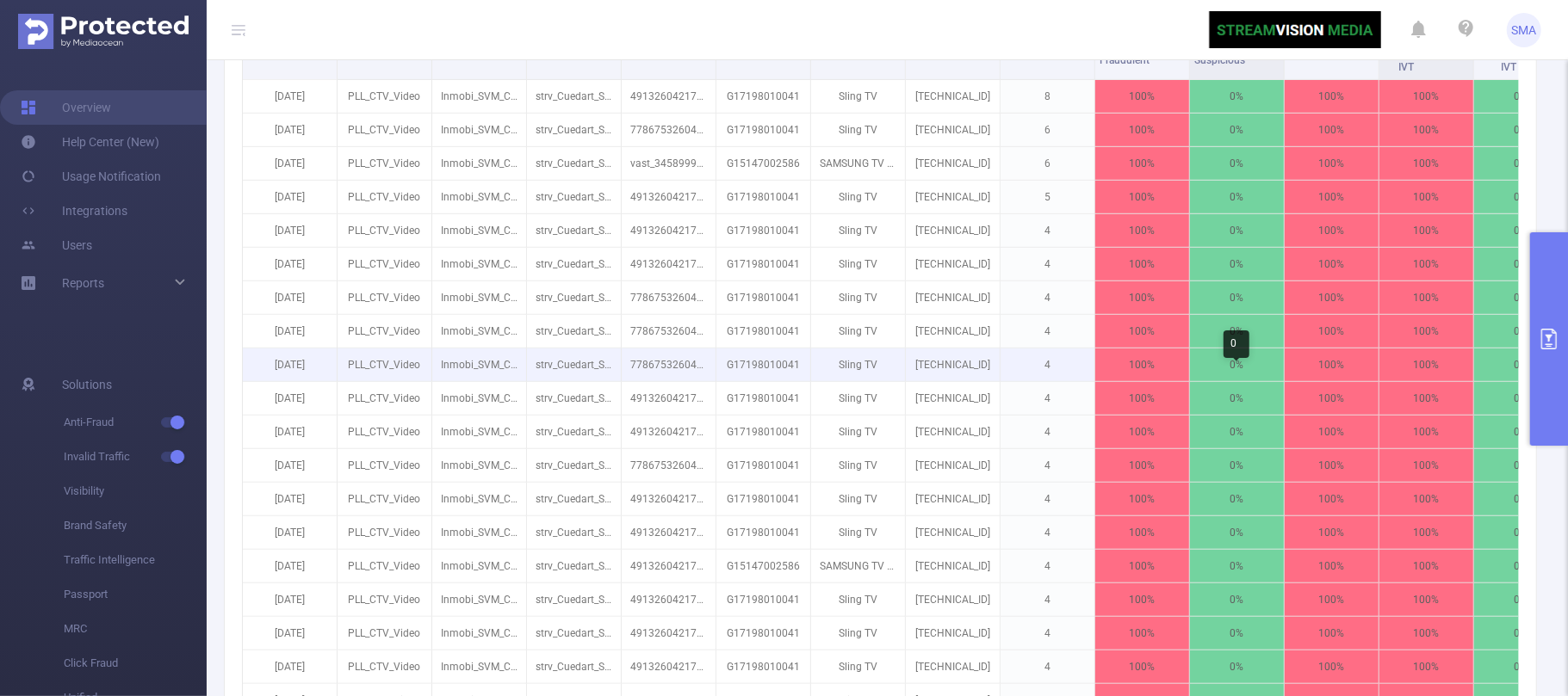
scroll to position [446, 0]
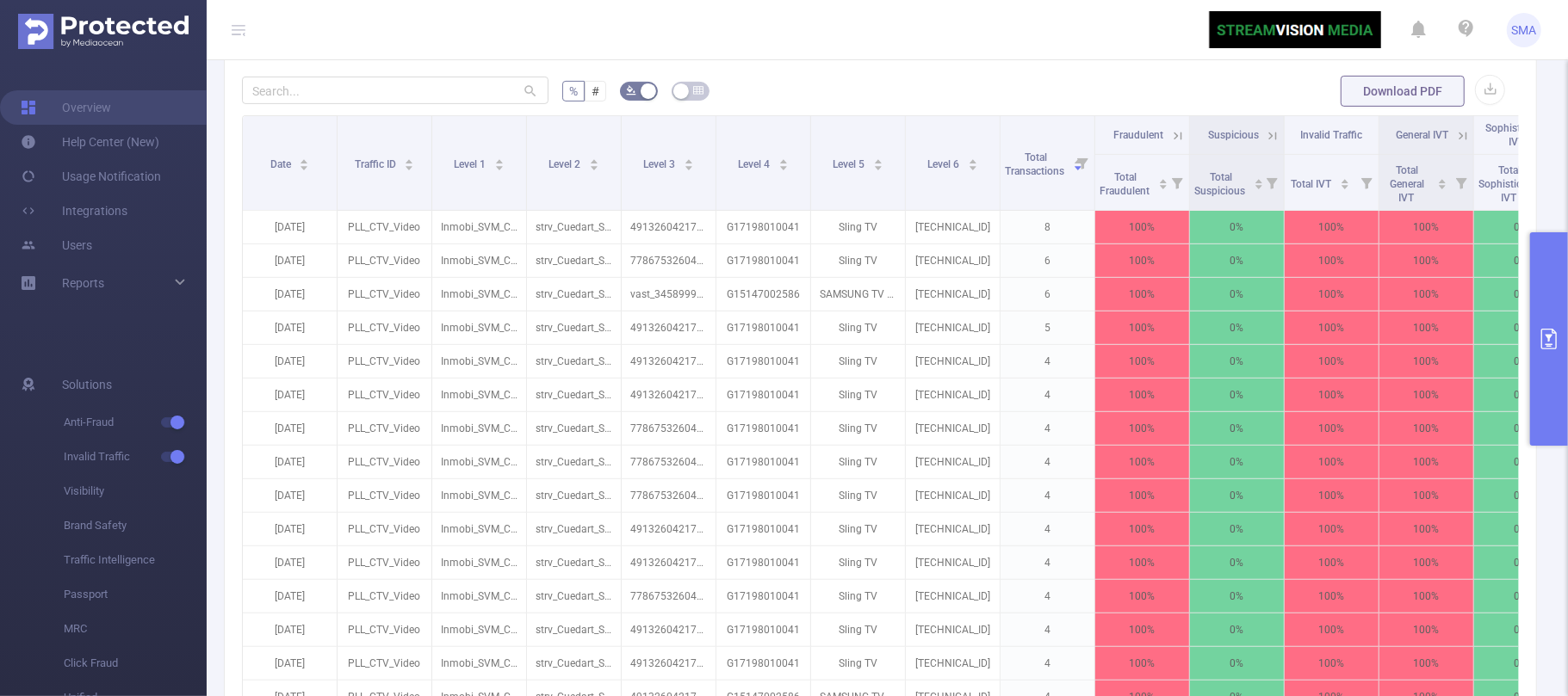
click at [1544, 382] on button "primary" at bounding box center [1550, 339] width 38 height 213
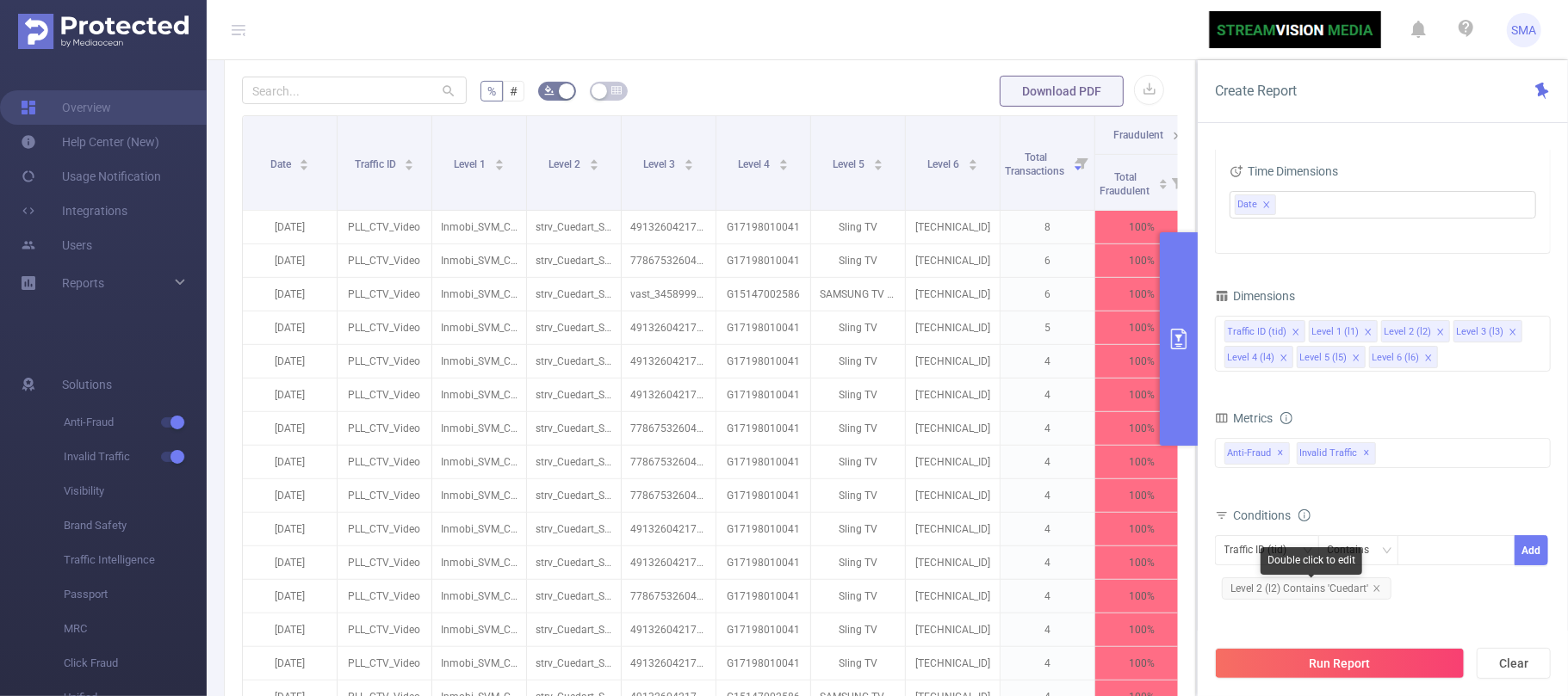
click at [1381, 587] on span "Level 2 (l2) Contains 'Cuedart'" at bounding box center [1307, 589] width 170 height 23
click at [1373, 589] on icon "icon: close" at bounding box center [1377, 588] width 9 height 9
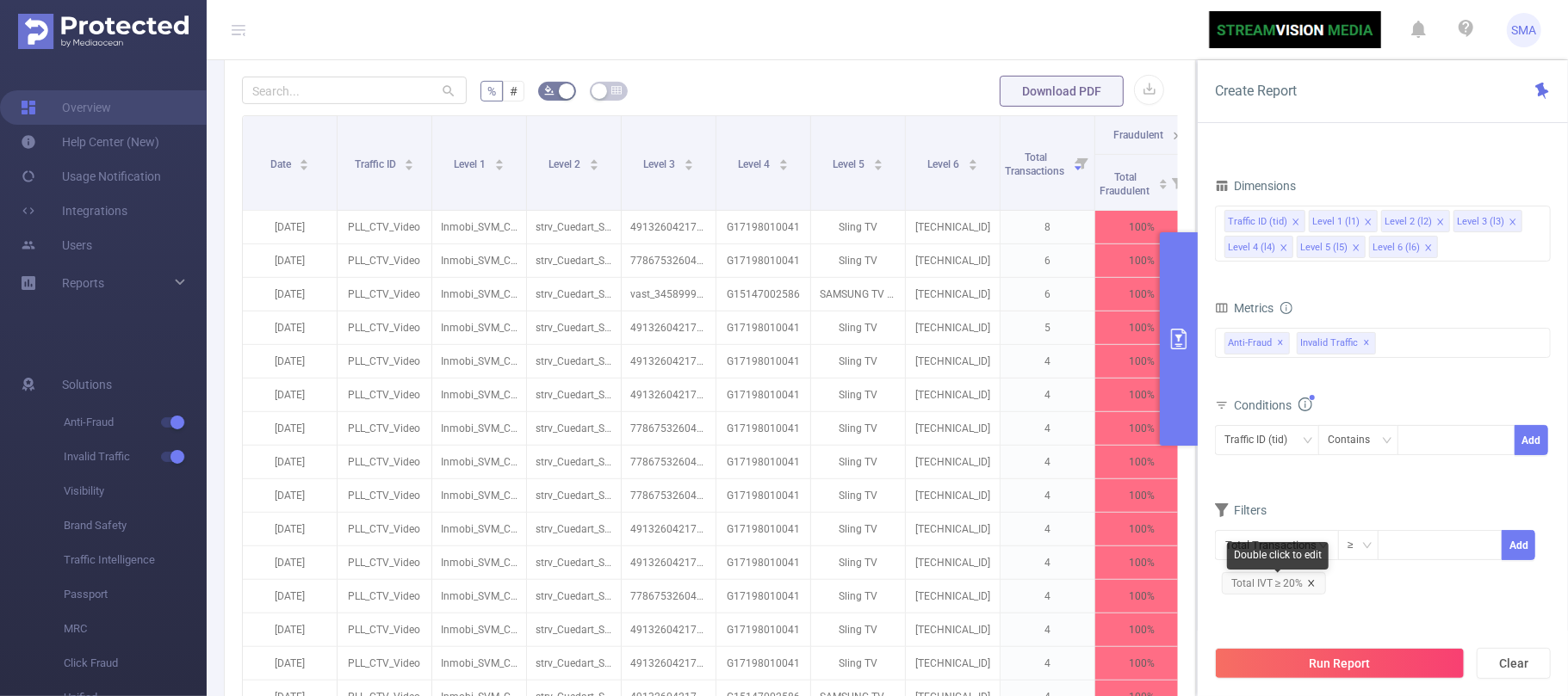
click at [1309, 587] on icon "icon: close" at bounding box center [1311, 583] width 9 height 9
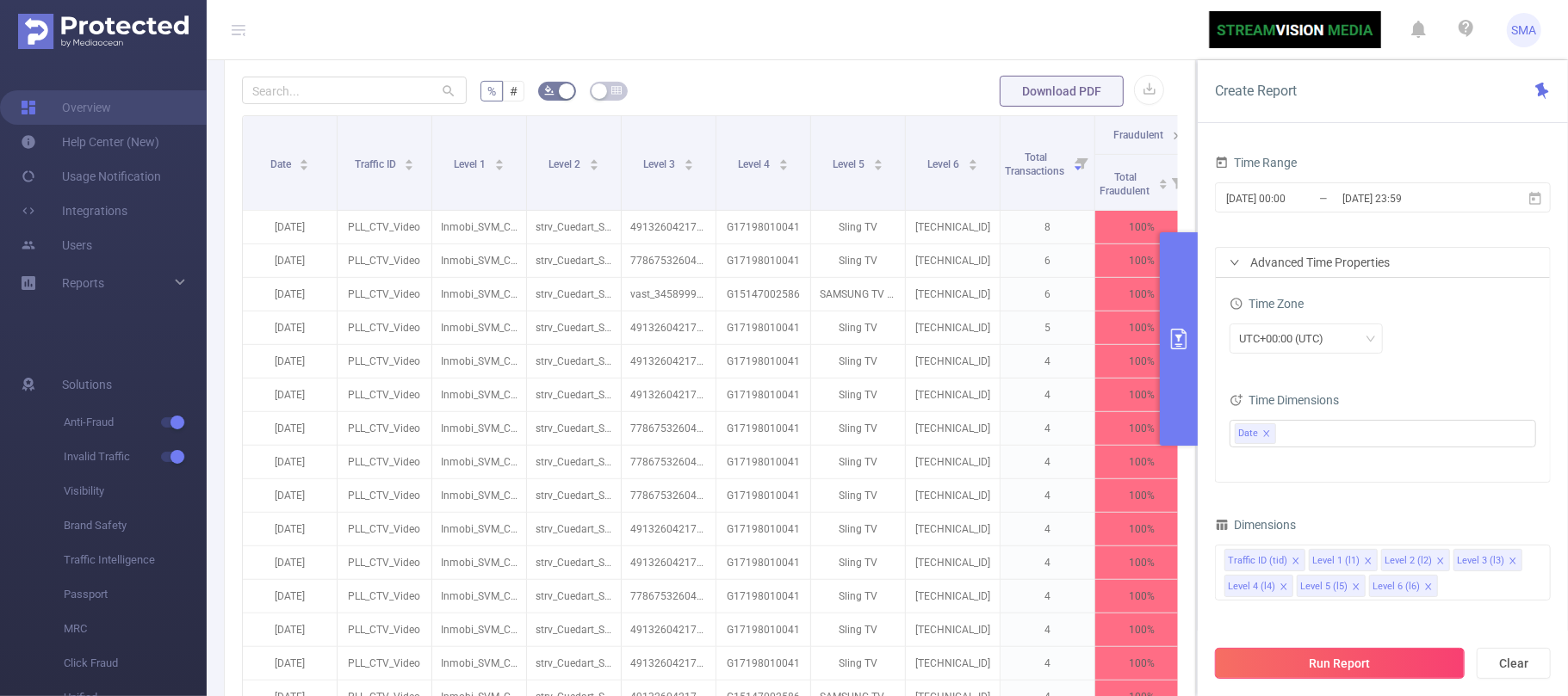
click at [1366, 663] on button "Run Report" at bounding box center [1340, 664] width 250 height 31
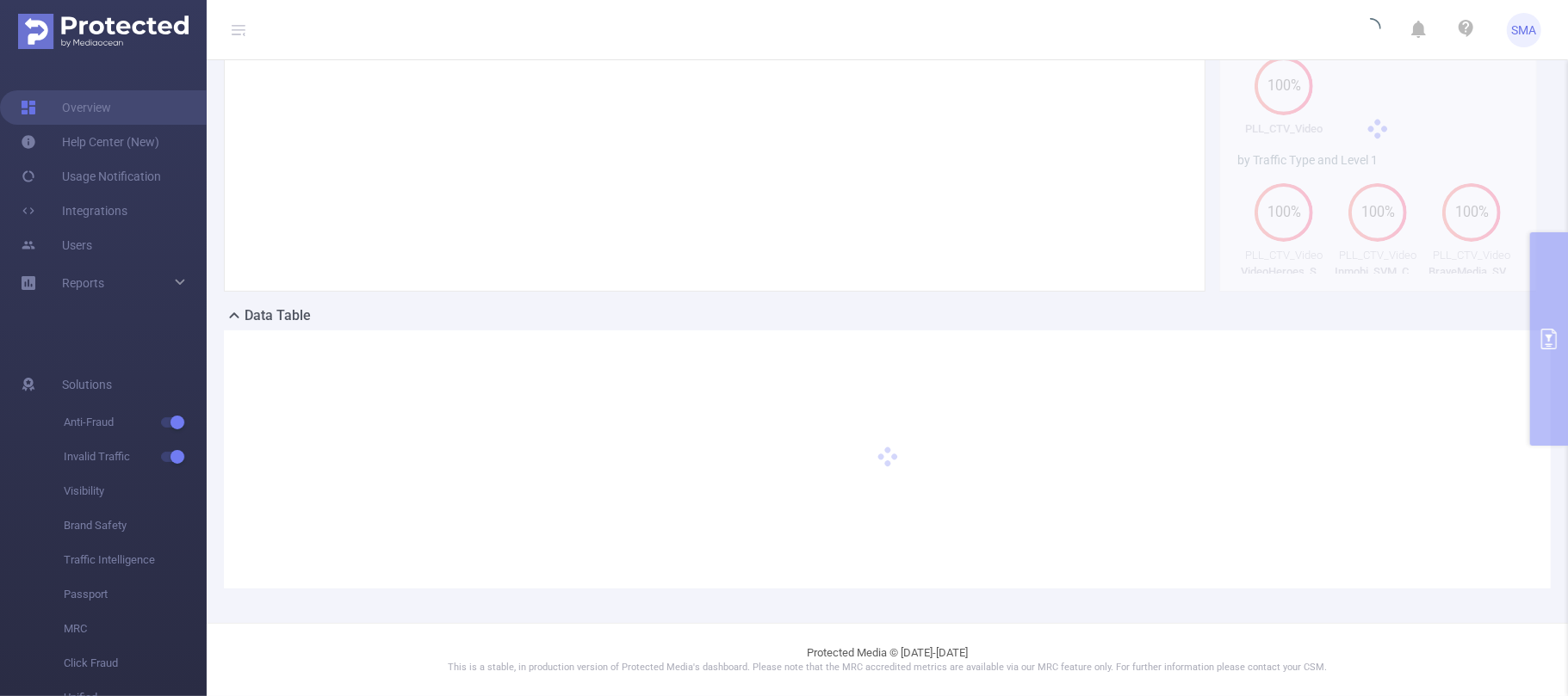
scroll to position [156, 0]
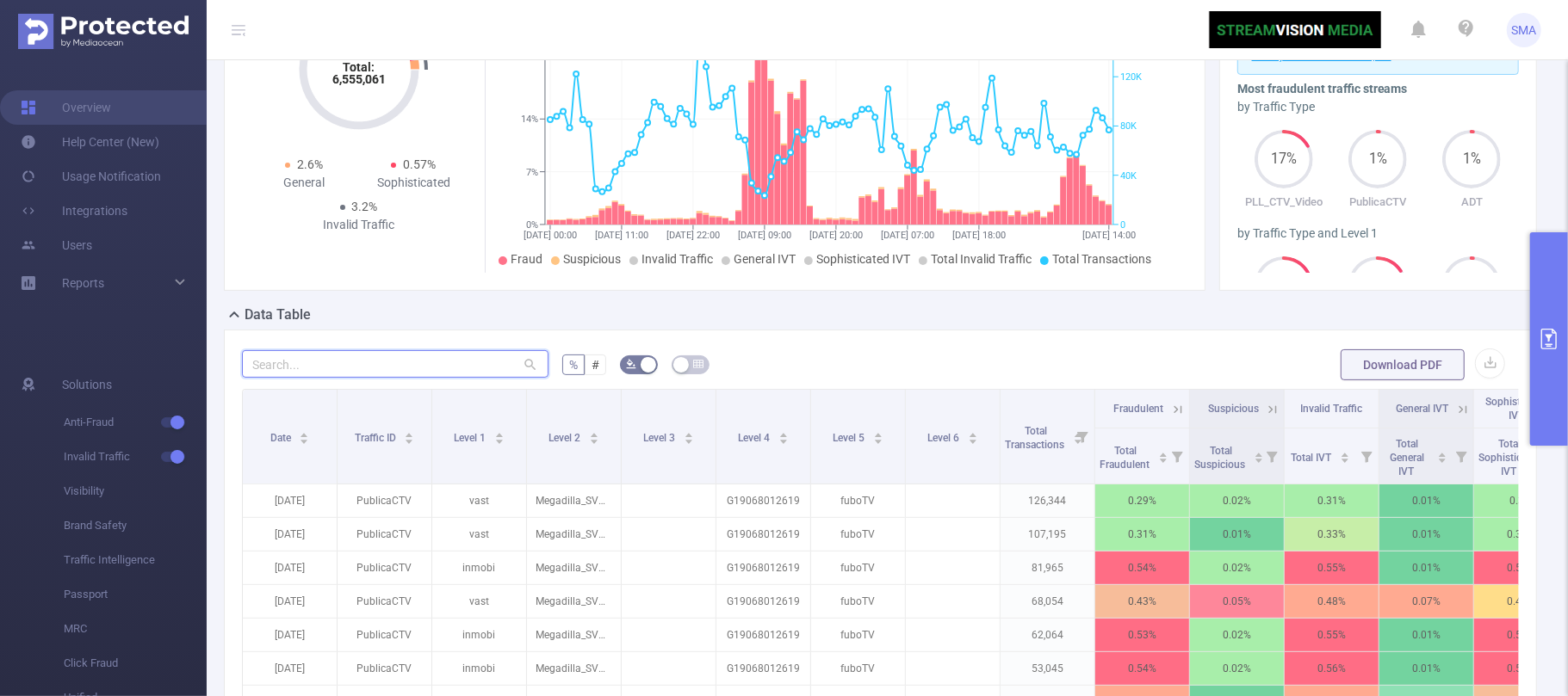
click at [317, 354] on input "text" at bounding box center [395, 364] width 307 height 28
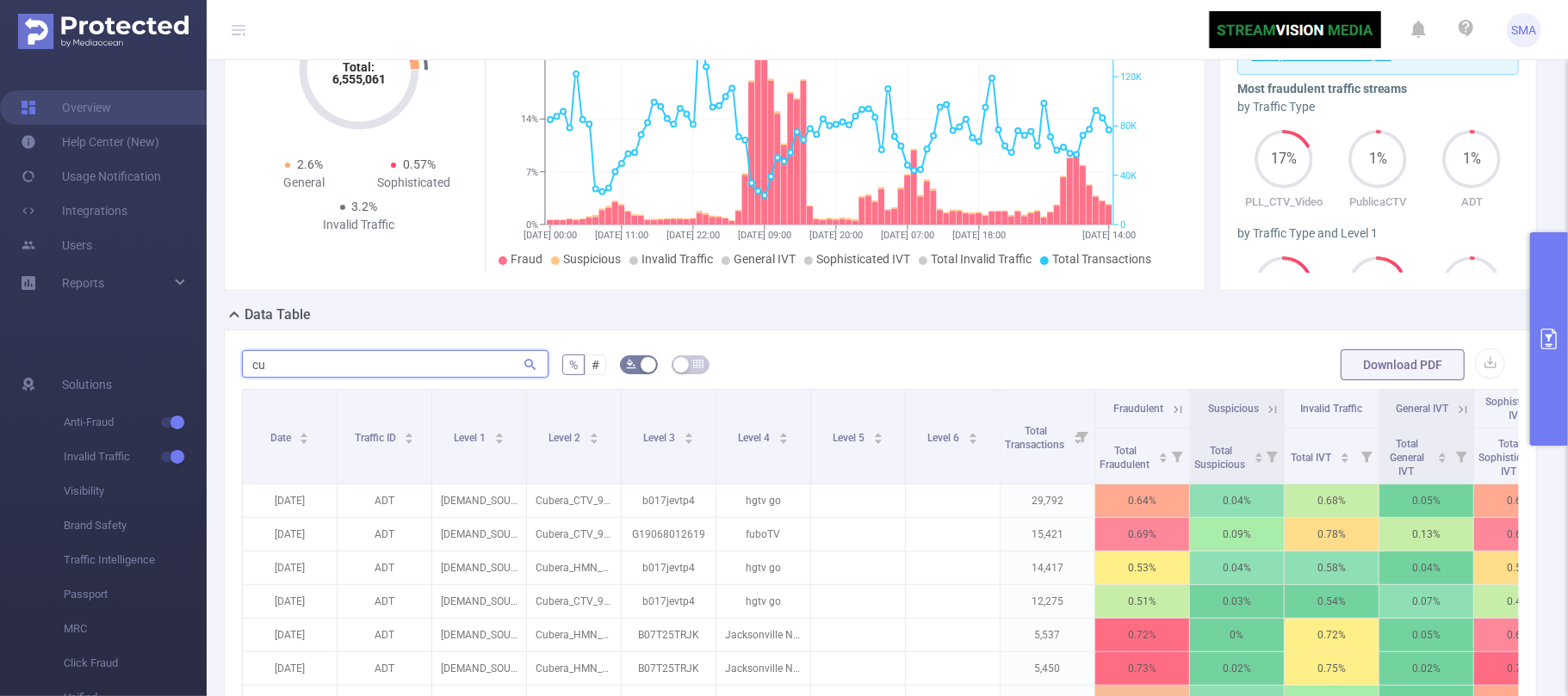
type input "c"
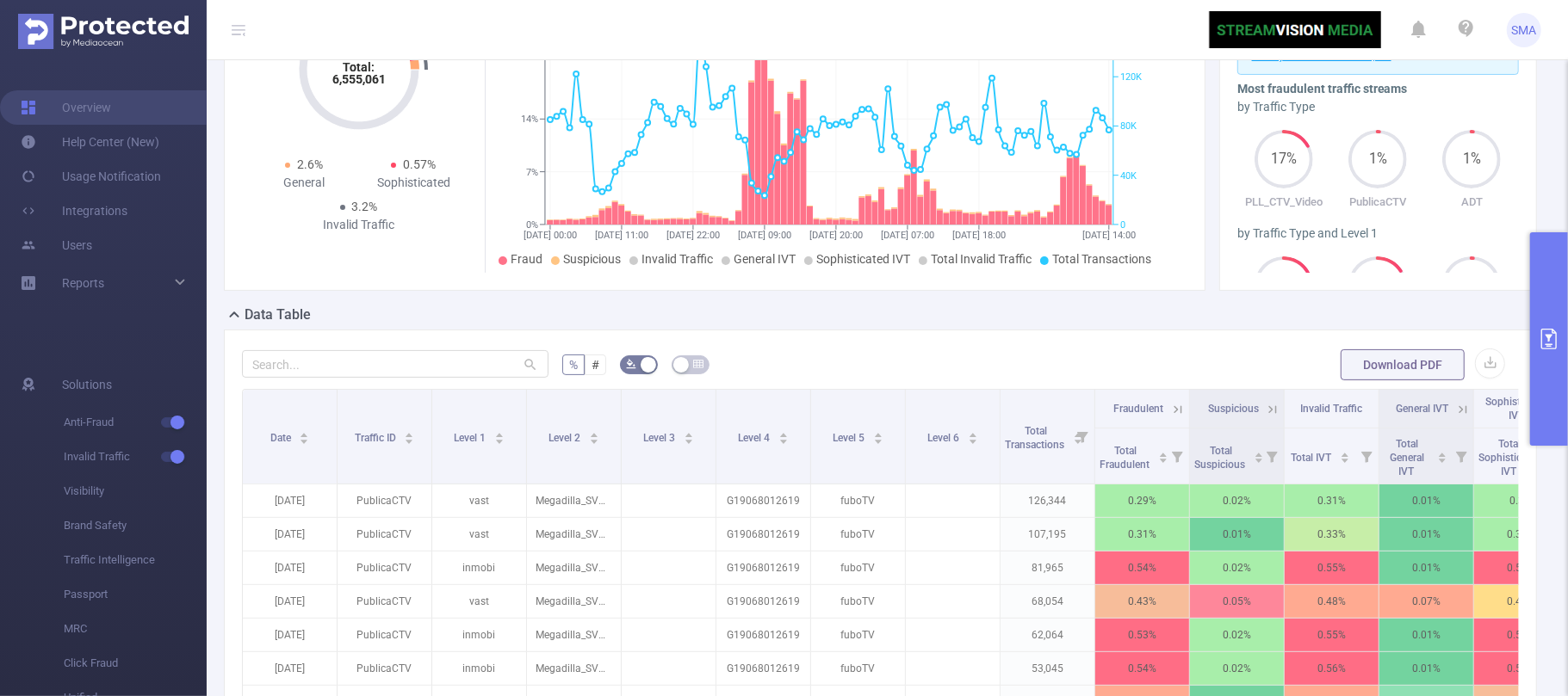
click at [1558, 362] on button "primary" at bounding box center [1550, 339] width 38 height 213
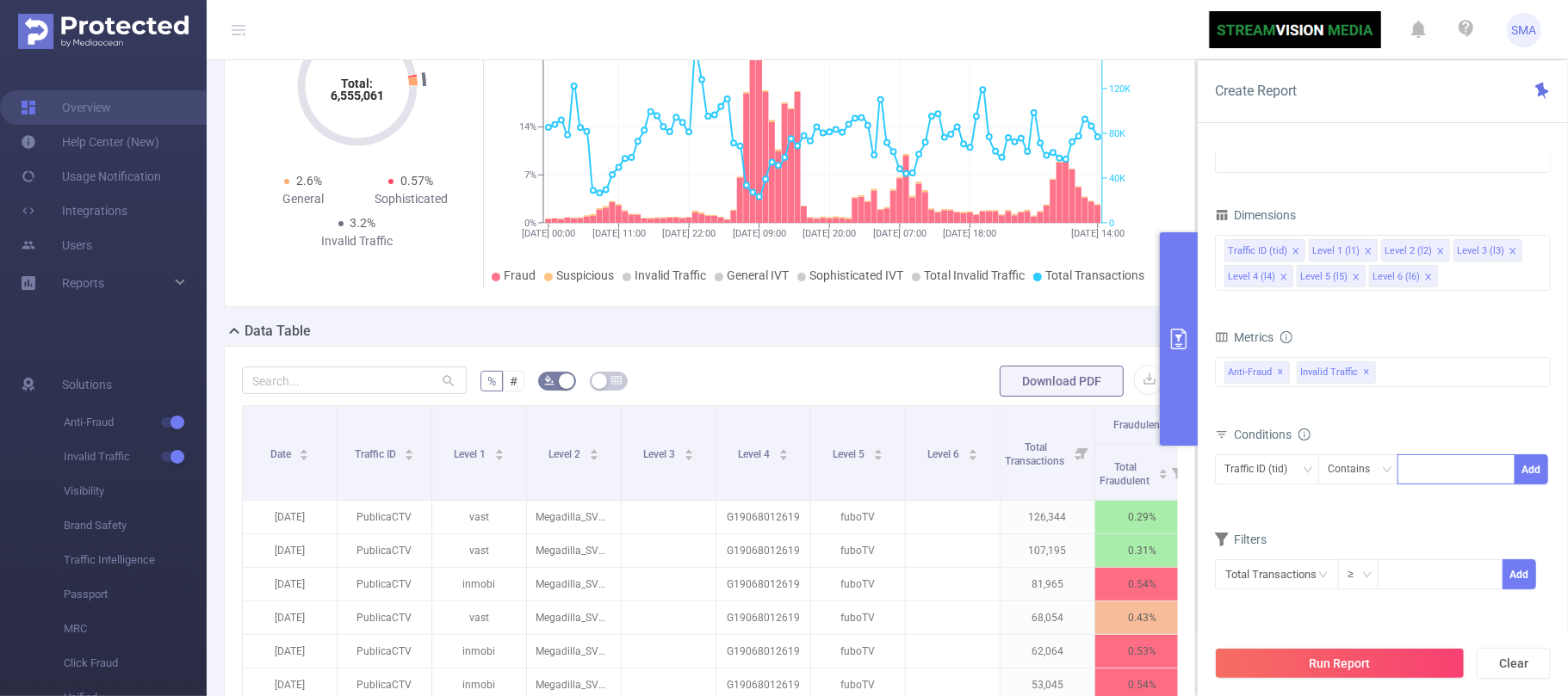
click at [1430, 467] on div at bounding box center [1457, 469] width 99 height 29
type input "PLL"
drag, startPoint x: 1403, startPoint y: 521, endPoint x: 1423, endPoint y: 507, distance: 24.4
click at [1404, 517] on li "PLL" at bounding box center [1457, 507] width 118 height 28
type input "Publica"
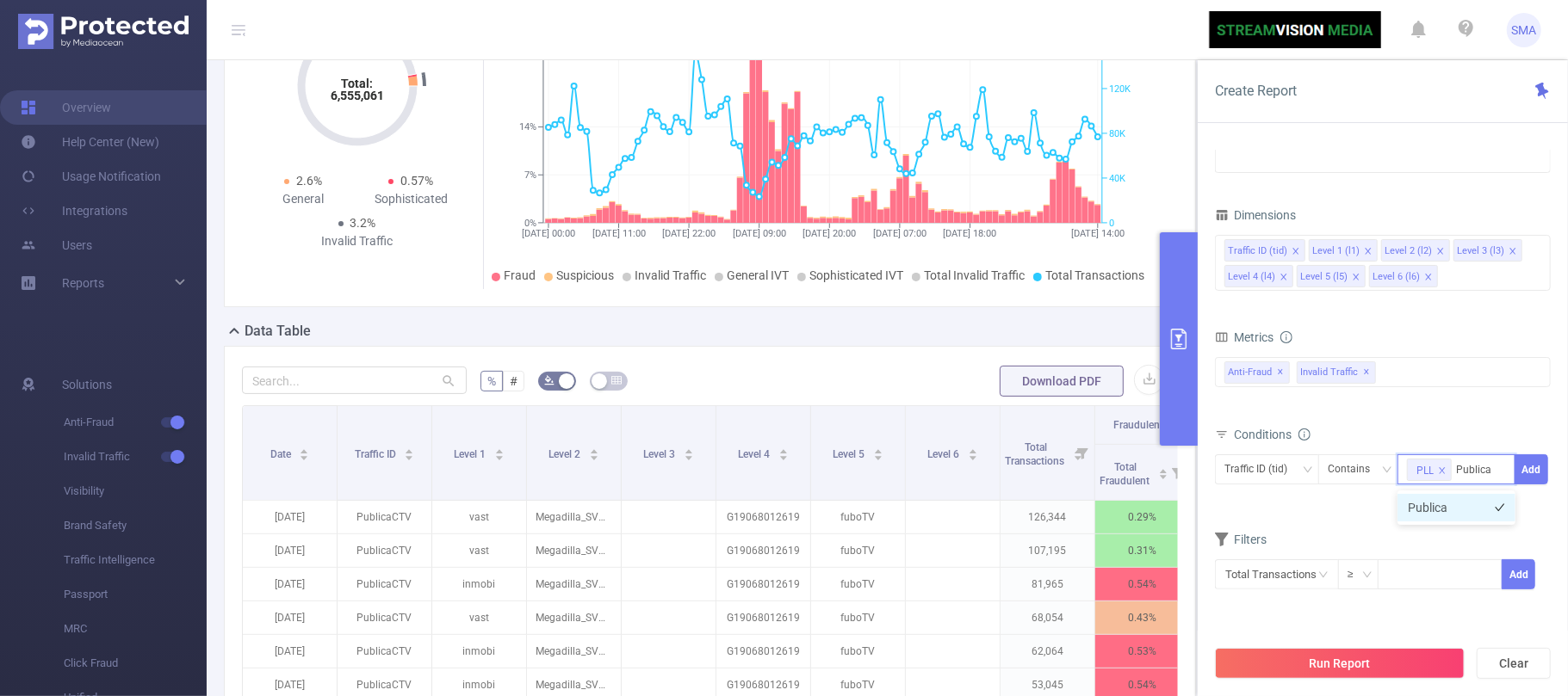
click at [1448, 510] on li "Publica" at bounding box center [1457, 507] width 118 height 28
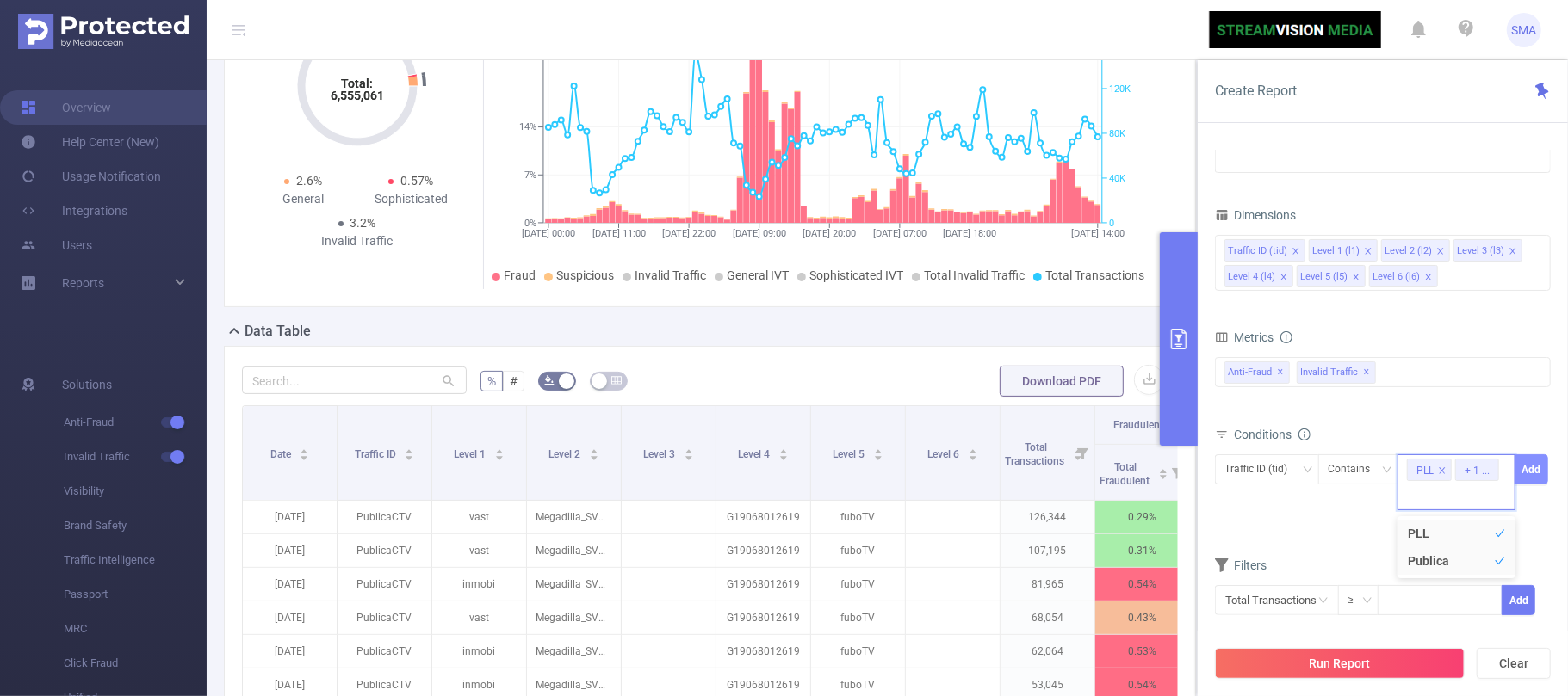
click at [1526, 480] on button "Add" at bounding box center [1531, 469] width 33 height 30
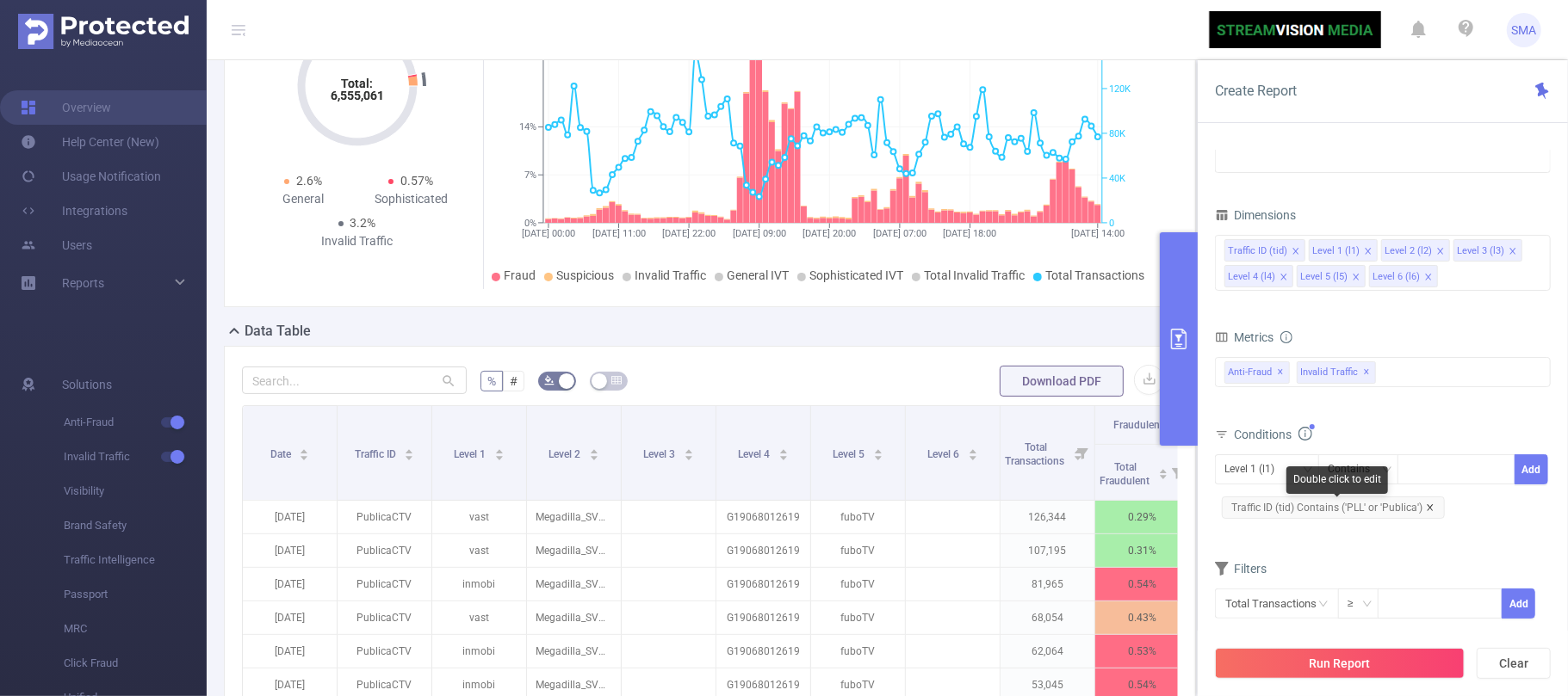
click at [1426, 512] on icon "icon: close" at bounding box center [1430, 507] width 9 height 9
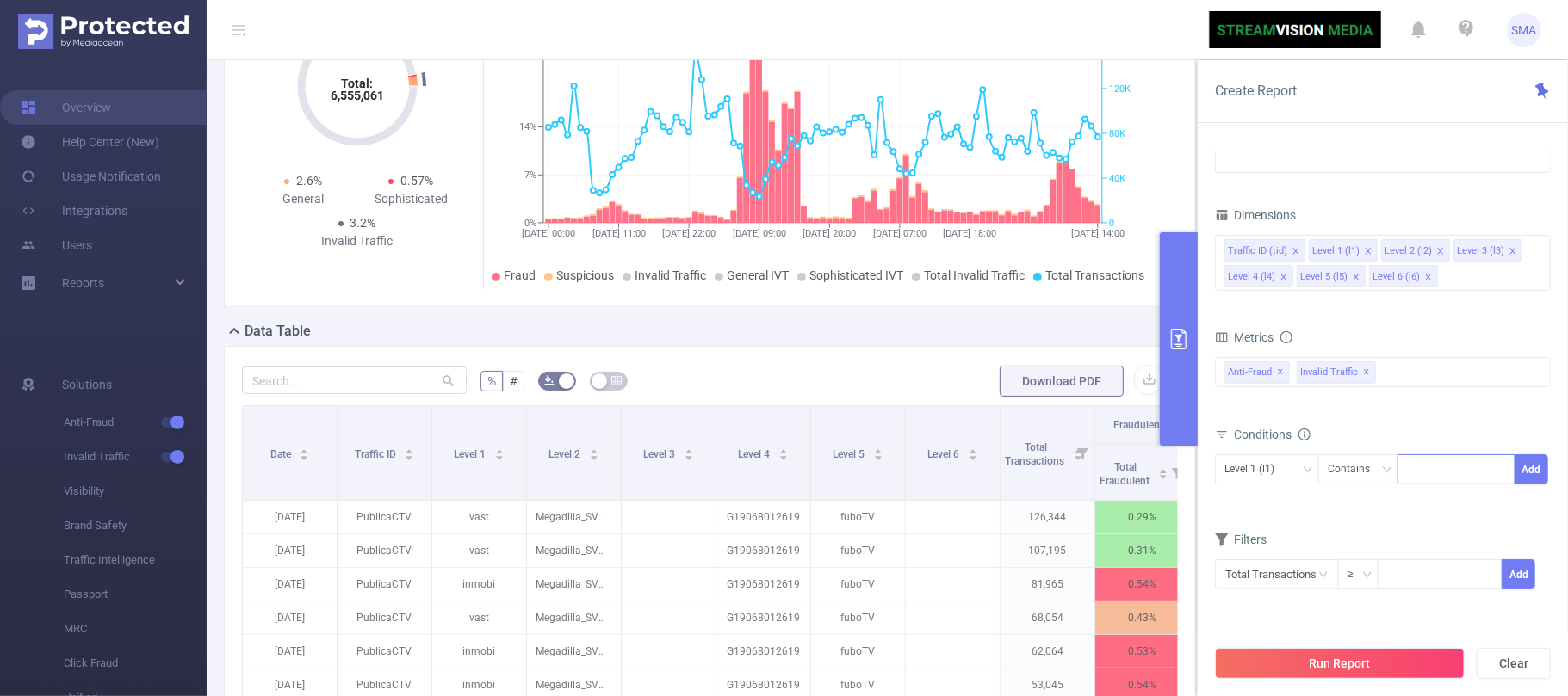
click at [1424, 480] on div at bounding box center [1457, 469] width 99 height 29
type input "P"
click at [1292, 468] on div "Level 1 (l1)" at bounding box center [1268, 469] width 86 height 29
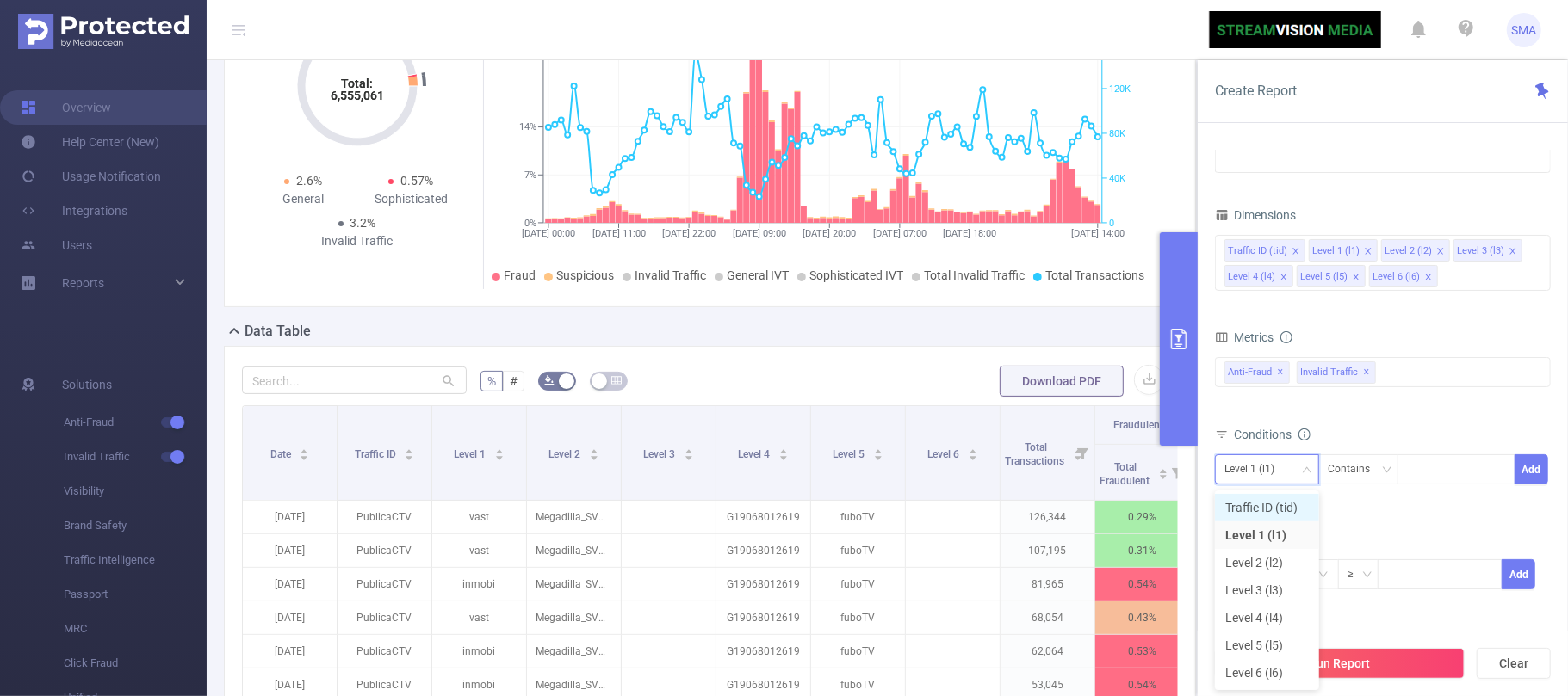
click at [1261, 507] on li "Traffic ID (tid)" at bounding box center [1267, 507] width 104 height 28
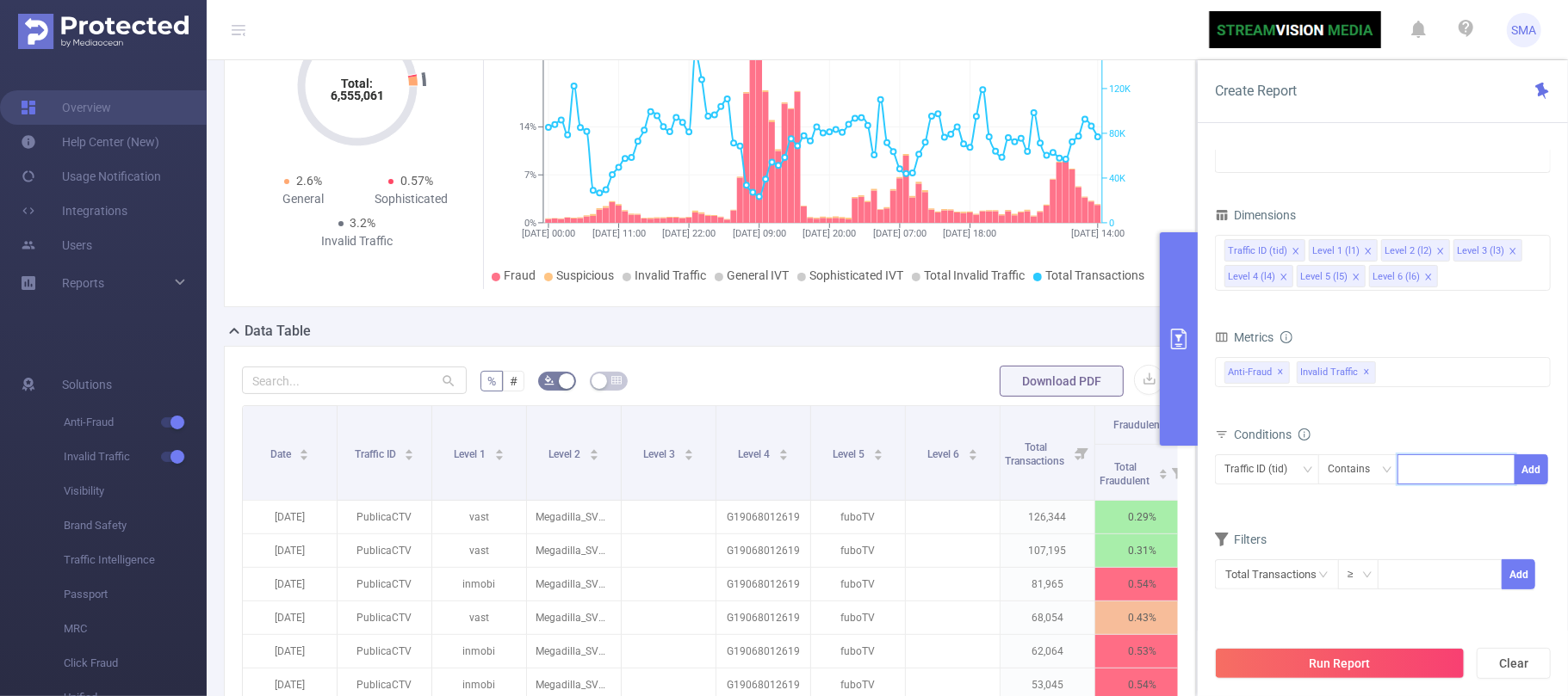
click at [1413, 481] on input at bounding box center [1411, 470] width 8 height 23
type input "PLL"
click at [1437, 500] on li "PLL" at bounding box center [1457, 507] width 118 height 28
click at [1541, 463] on button "Add" at bounding box center [1531, 469] width 33 height 30
click at [1448, 477] on div at bounding box center [1457, 469] width 99 height 29
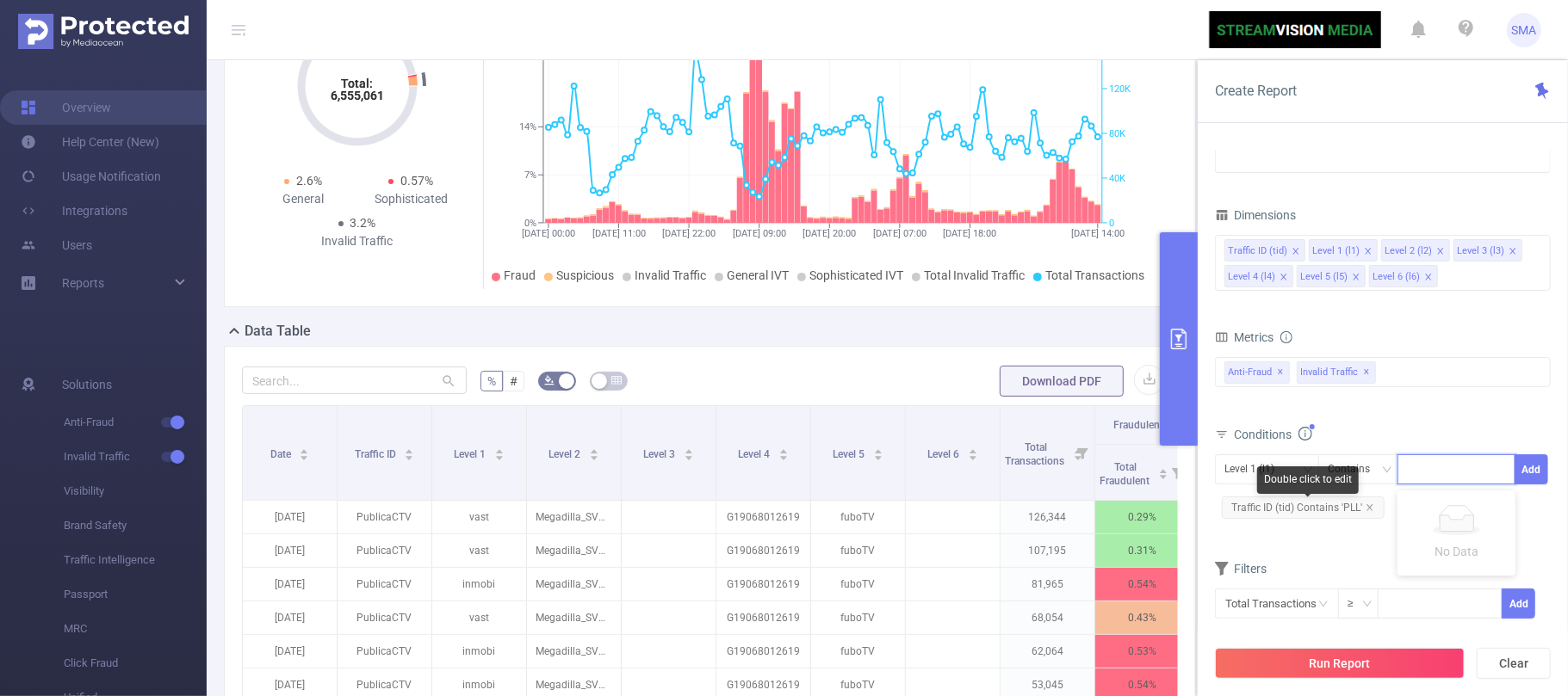
click at [1289, 472] on div "Double click to edit" at bounding box center [1308, 480] width 102 height 28
click at [1244, 476] on div "Level 1 (l1)" at bounding box center [1256, 469] width 62 height 29
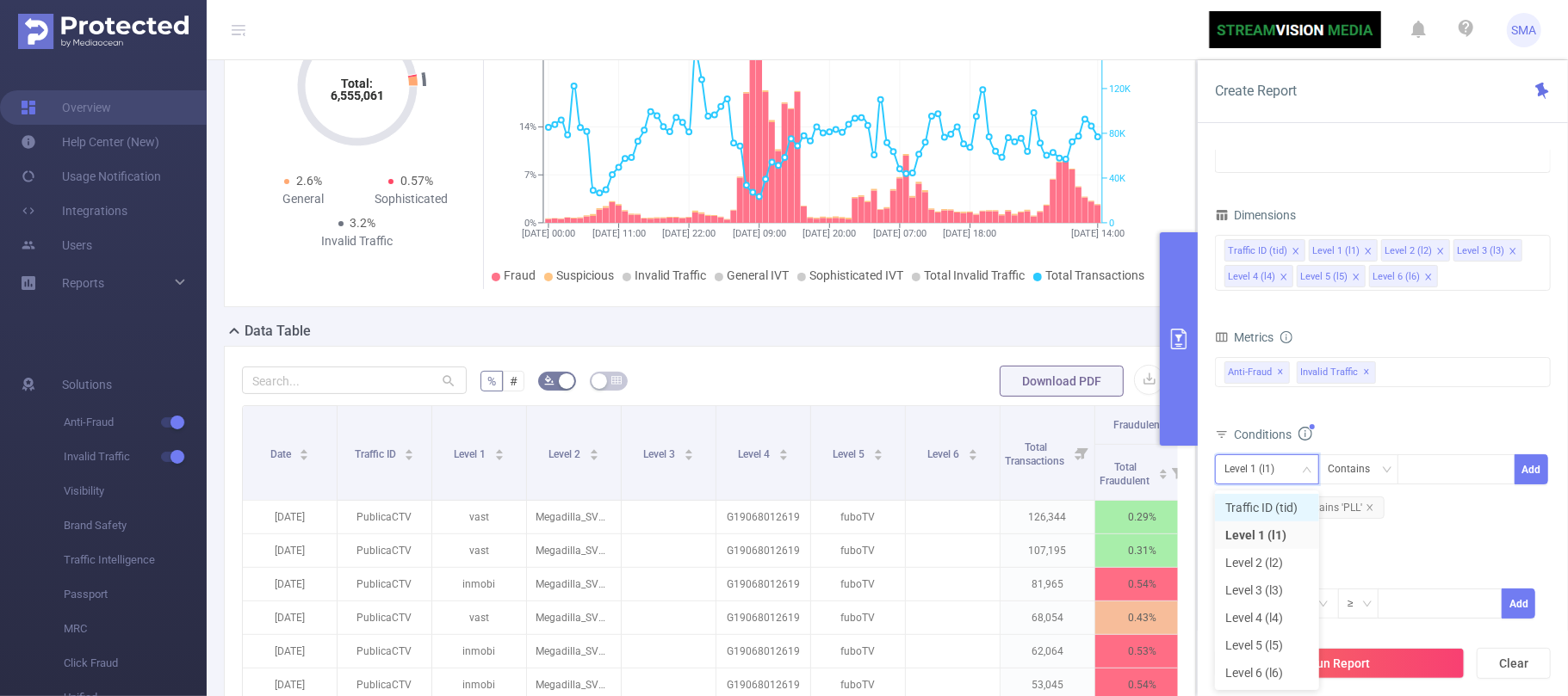
click at [1276, 504] on li "Traffic ID (tid)" at bounding box center [1267, 507] width 104 height 28
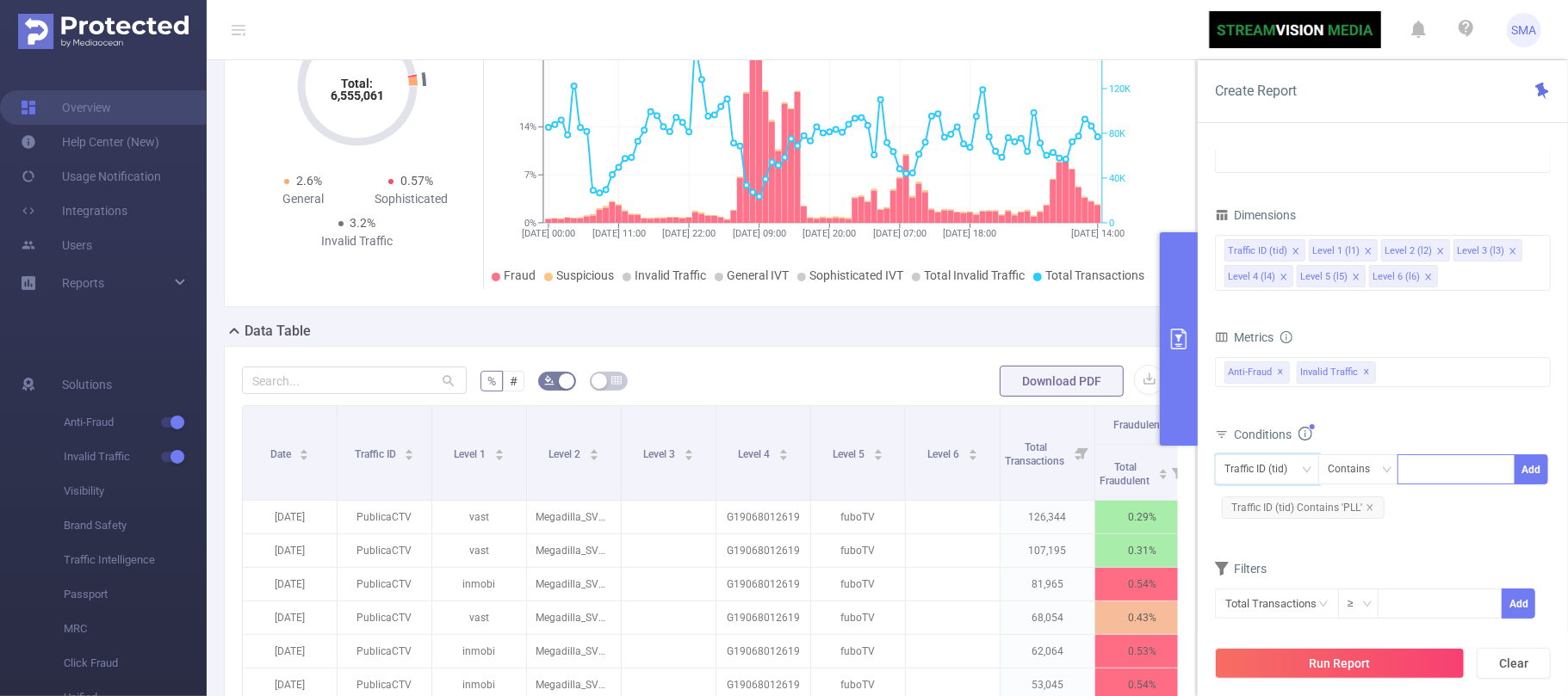
click at [1450, 473] on div at bounding box center [1457, 469] width 99 height 29
type input "Publica"
click at [1472, 507] on li "Publica" at bounding box center [1457, 507] width 118 height 28
click at [1534, 473] on button "Add" at bounding box center [1531, 469] width 33 height 30
click at [1404, 663] on button "Run Report" at bounding box center [1340, 664] width 250 height 31
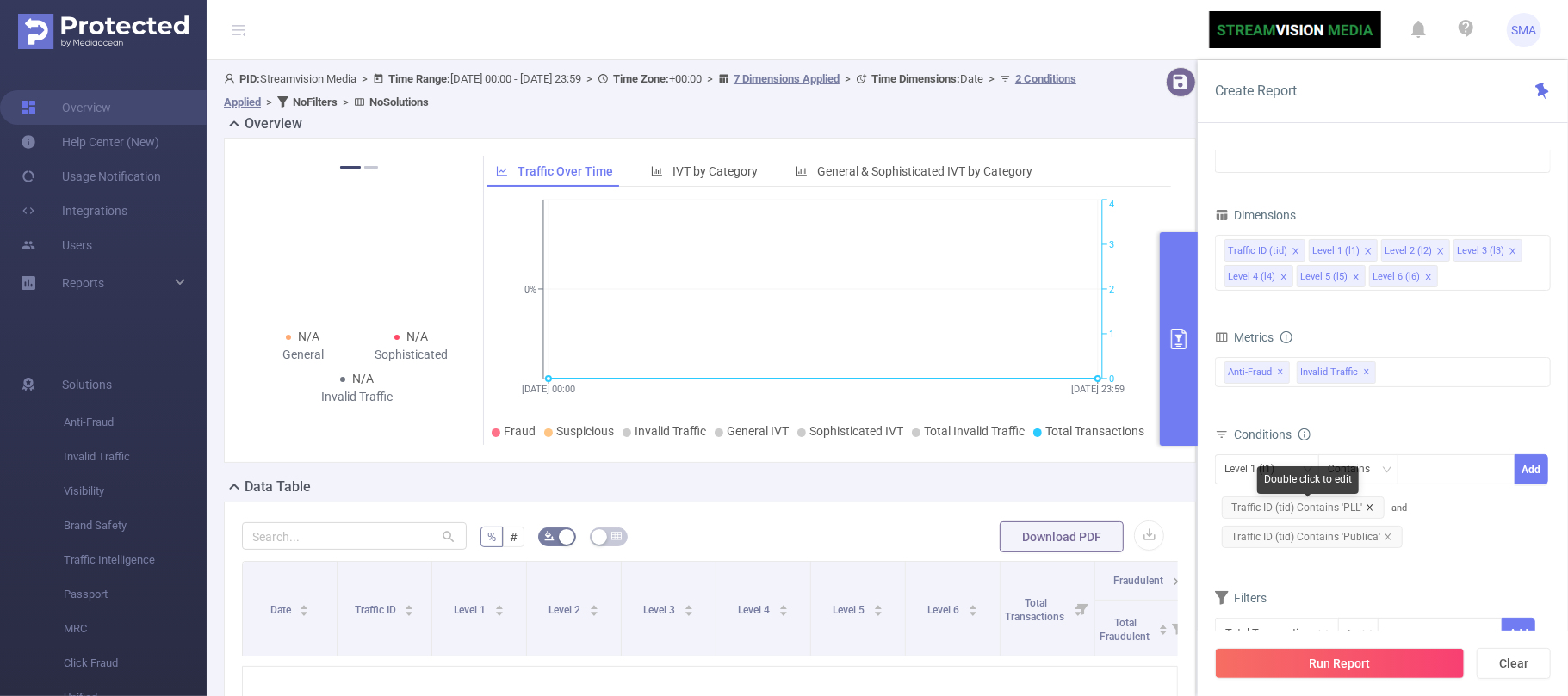
click at [1369, 512] on icon "icon: close" at bounding box center [1370, 507] width 9 height 9
click at [1384, 512] on icon "icon: close" at bounding box center [1388, 507] width 9 height 9
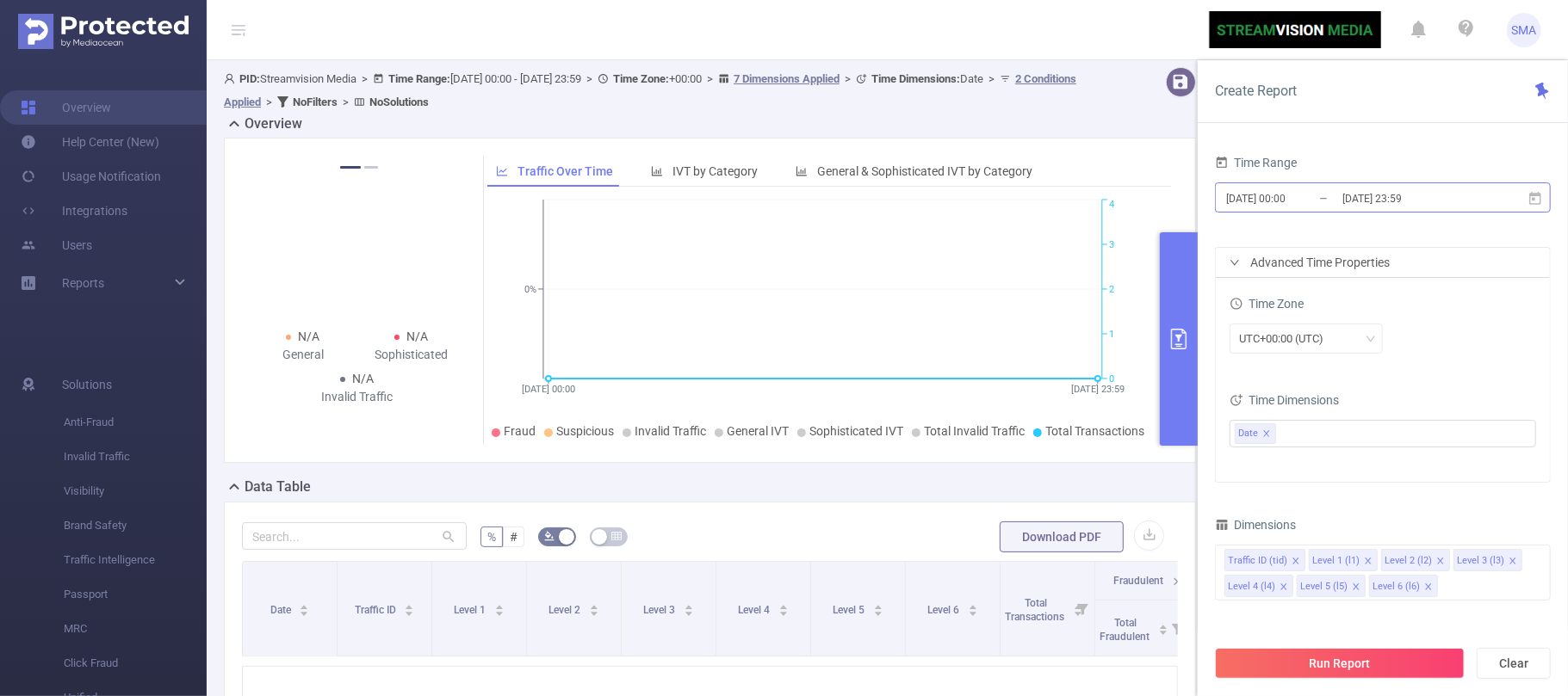
click at [1458, 200] on input "[DATE] 23:59" at bounding box center [1411, 198] width 139 height 23
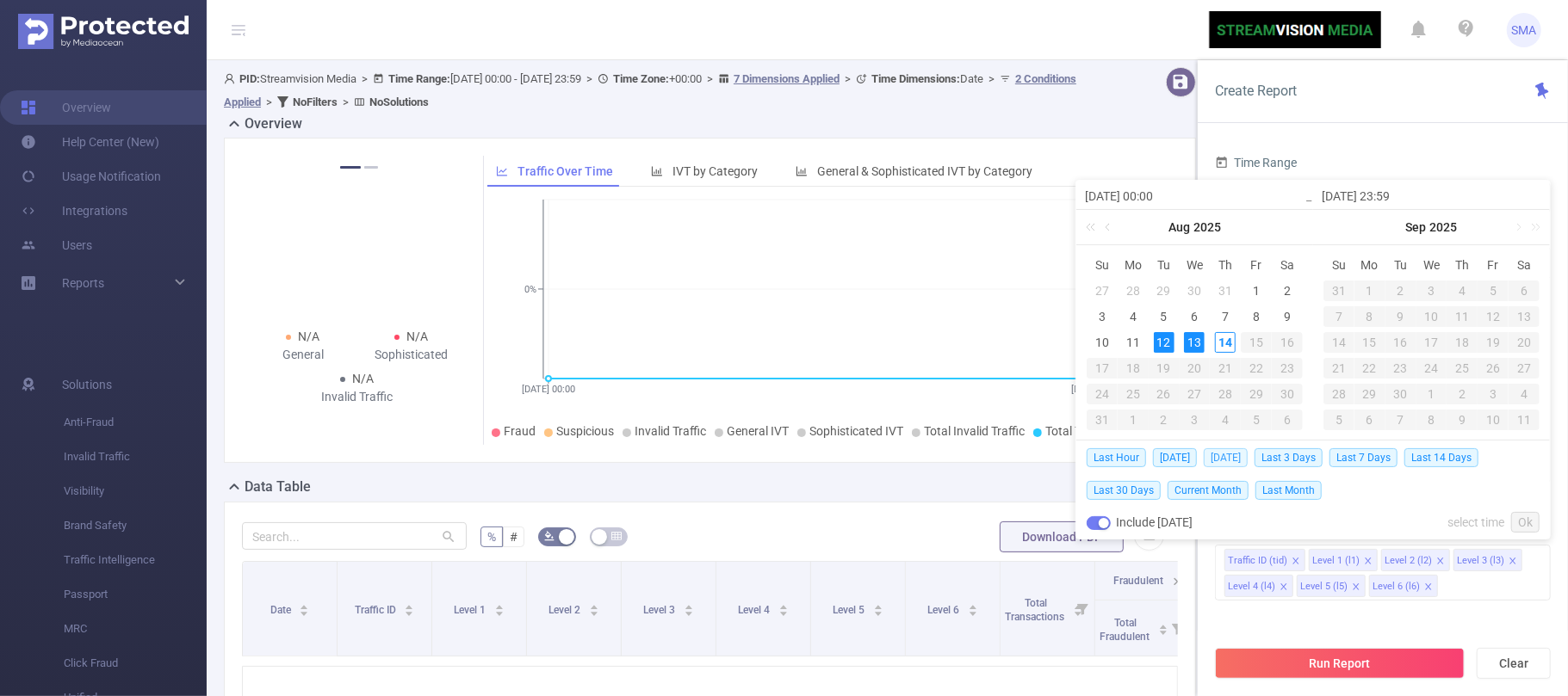
click at [1227, 459] on span "[DATE]" at bounding box center [1226, 458] width 44 height 19
type input "[DATE] 00:00"
type input "[DATE] 23:59"
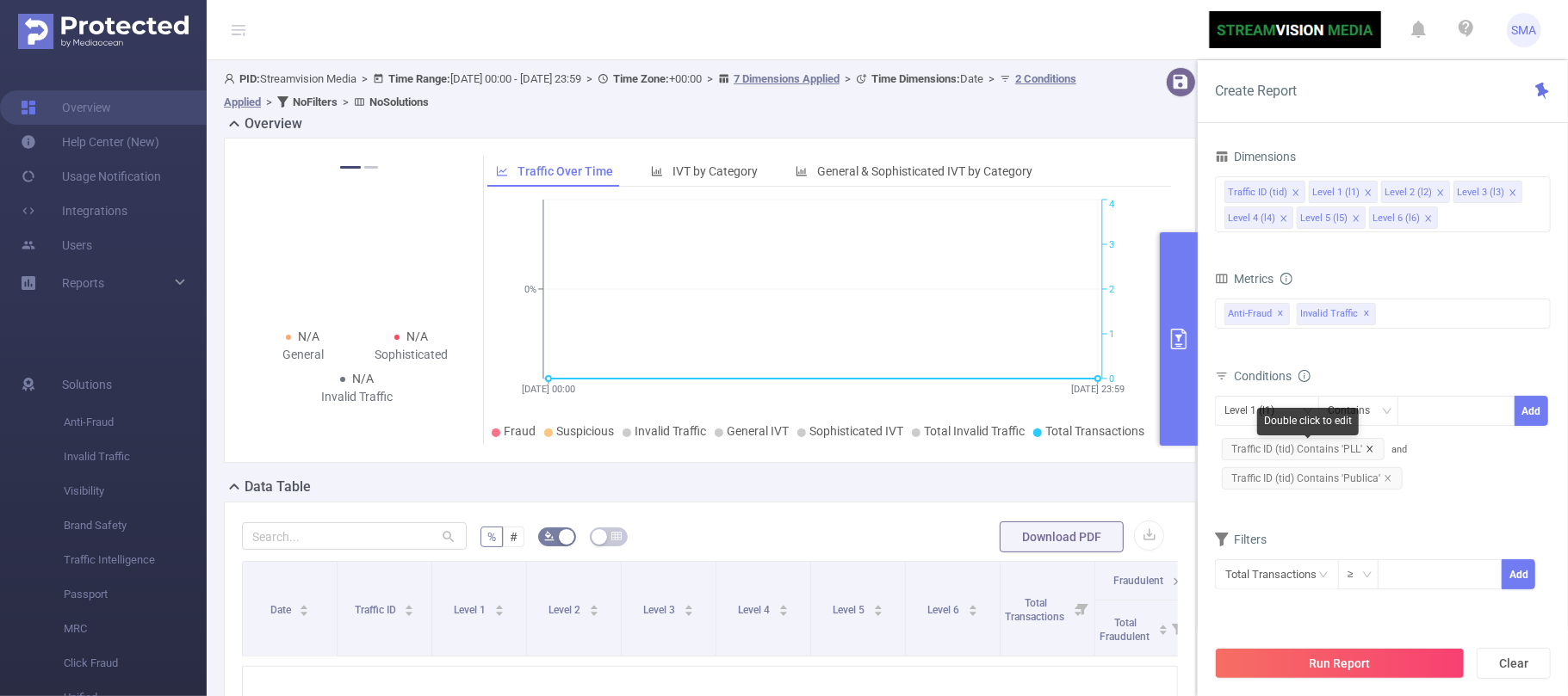
click at [1369, 448] on icon "icon: close" at bounding box center [1370, 448] width 9 height 9
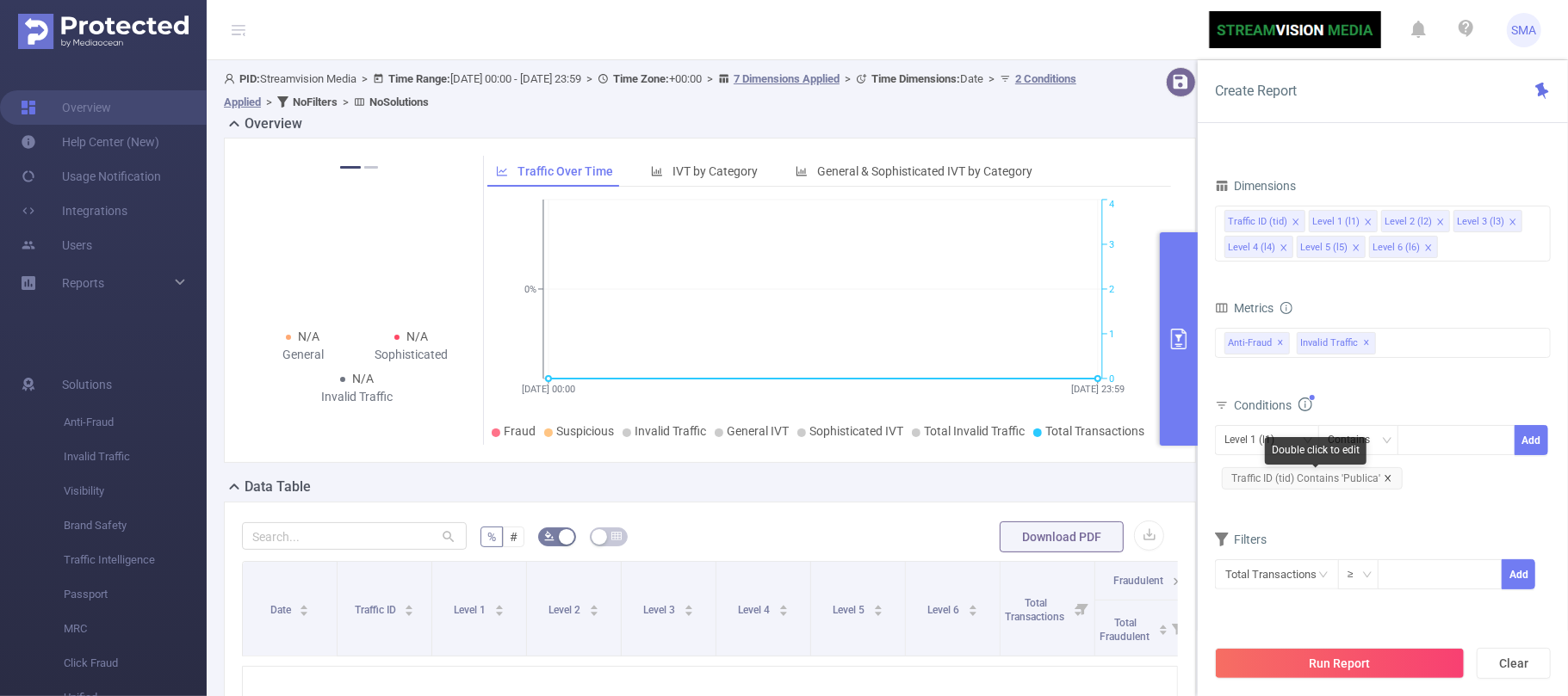
click at [1384, 483] on icon "icon: close" at bounding box center [1388, 478] width 9 height 9
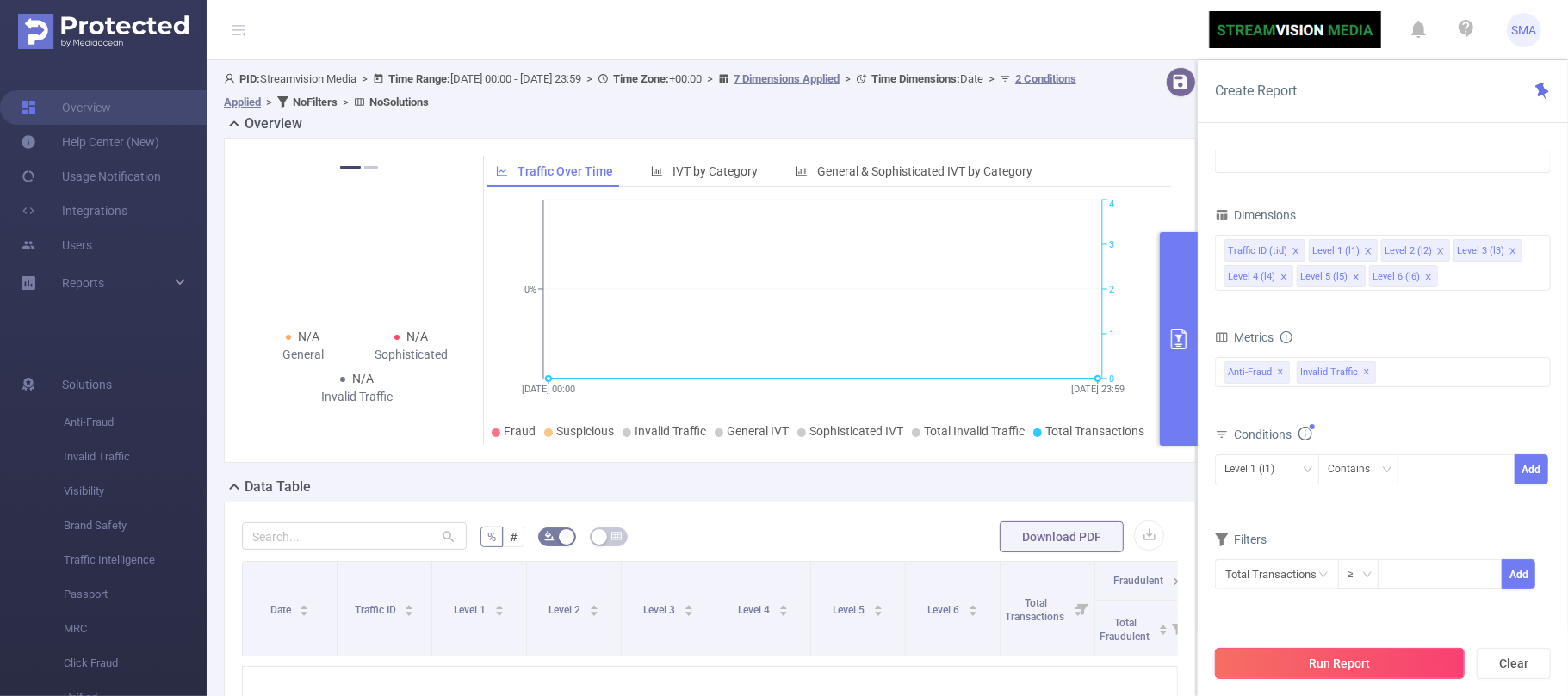
click at [1344, 662] on button "Run Report" at bounding box center [1340, 664] width 250 height 31
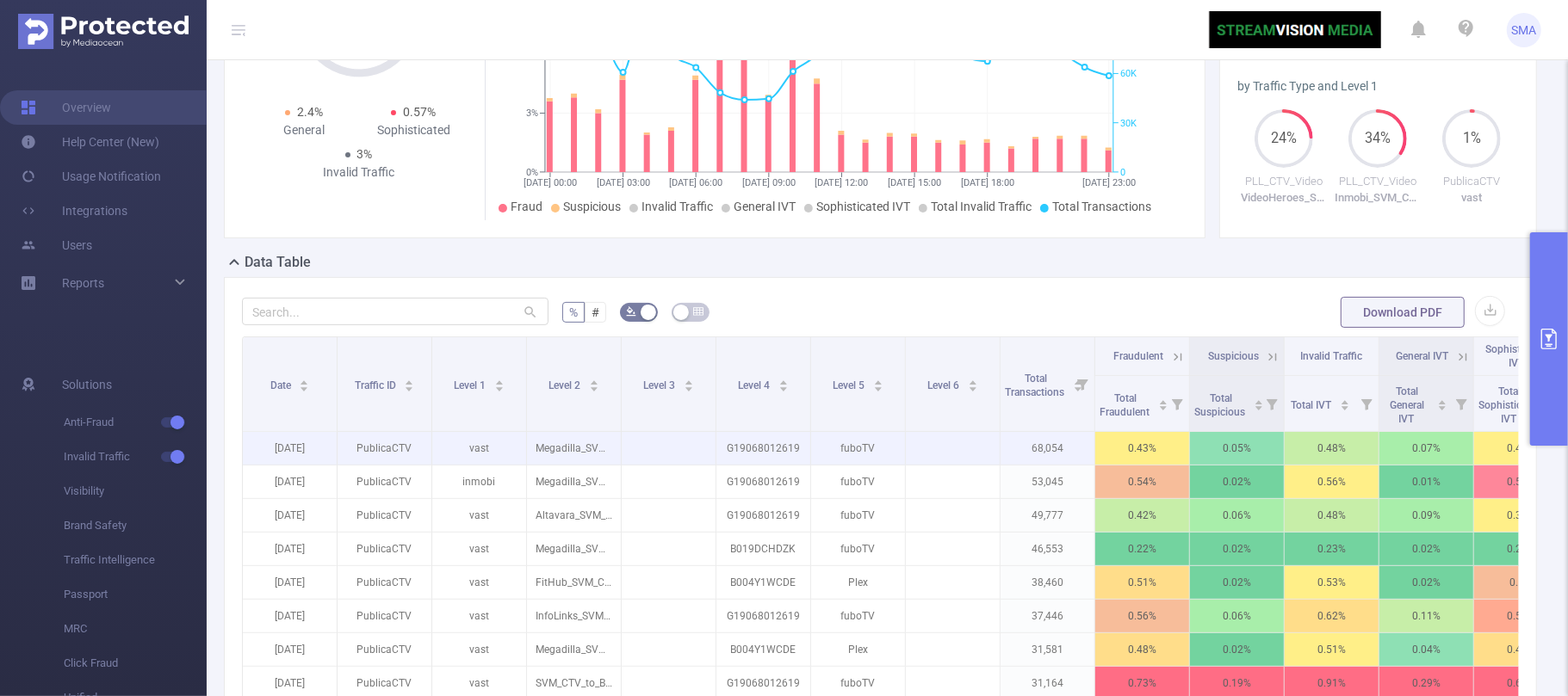
scroll to position [229, 0]
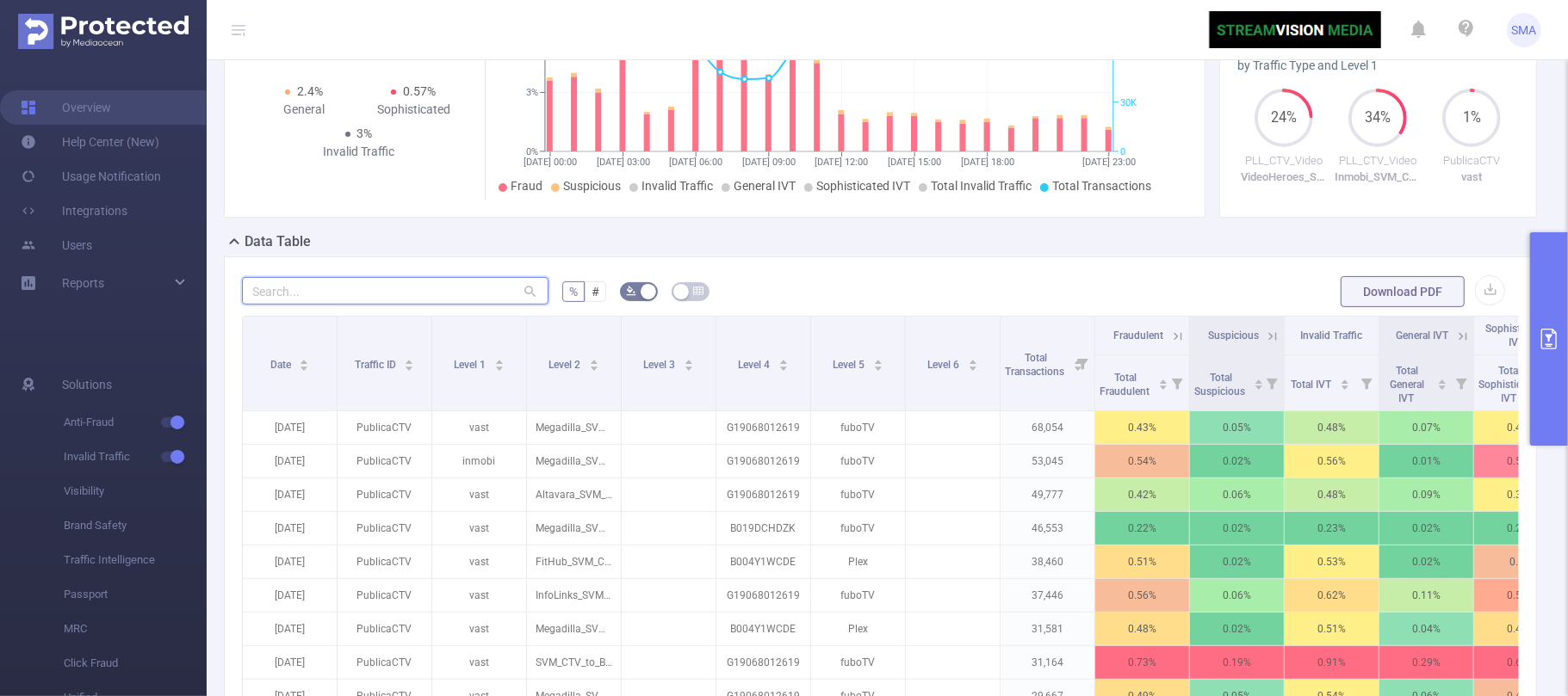
click at [338, 300] on input "text" at bounding box center [395, 290] width 307 height 28
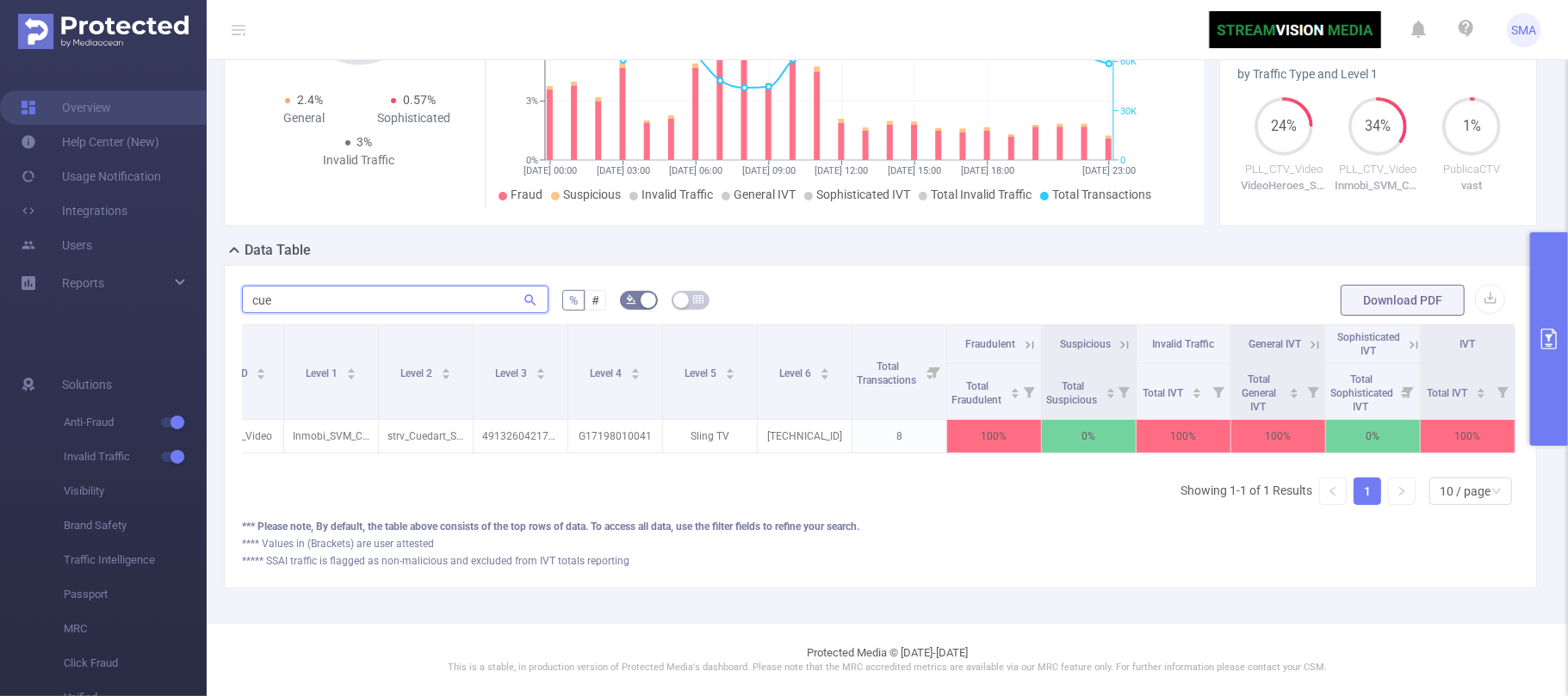
scroll to position [0, 0]
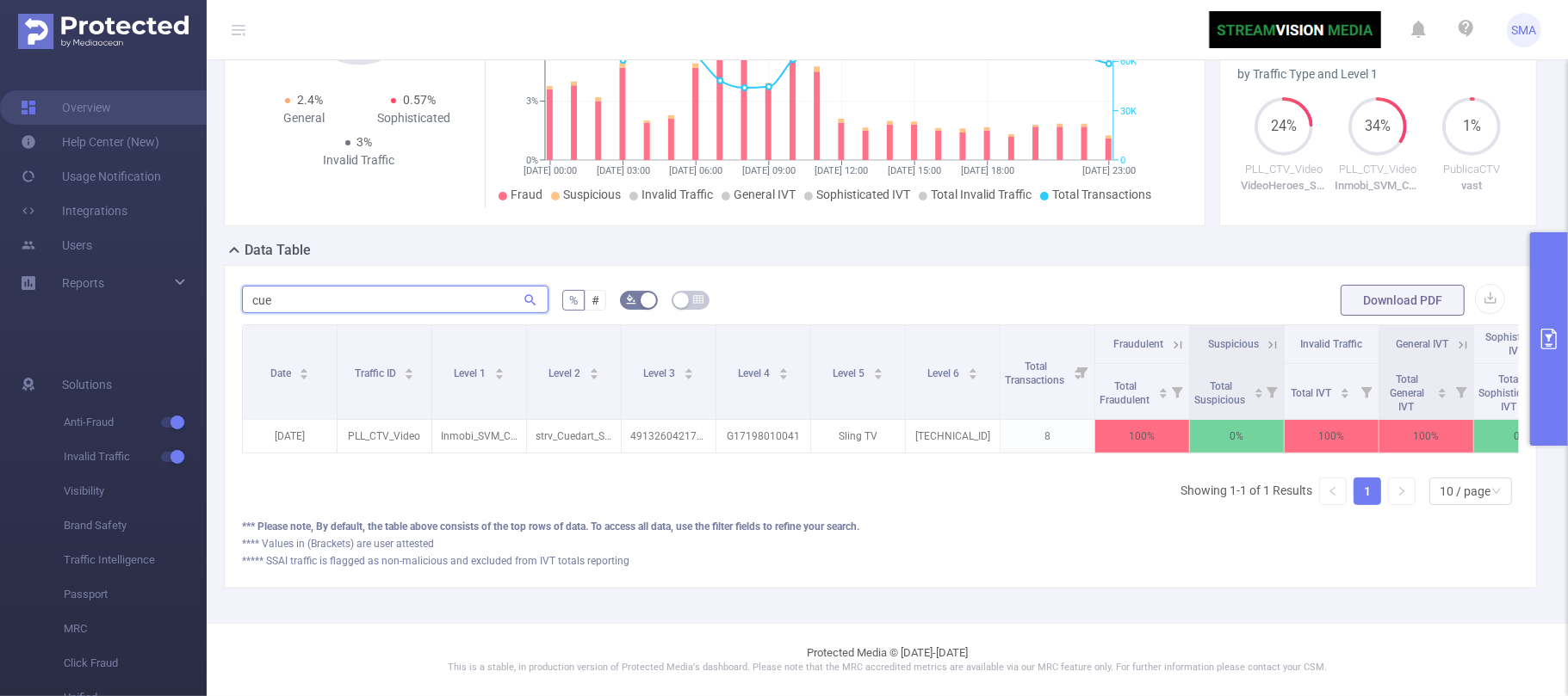
type input "cue"
